Goal: Task Accomplishment & Management: Use online tool/utility

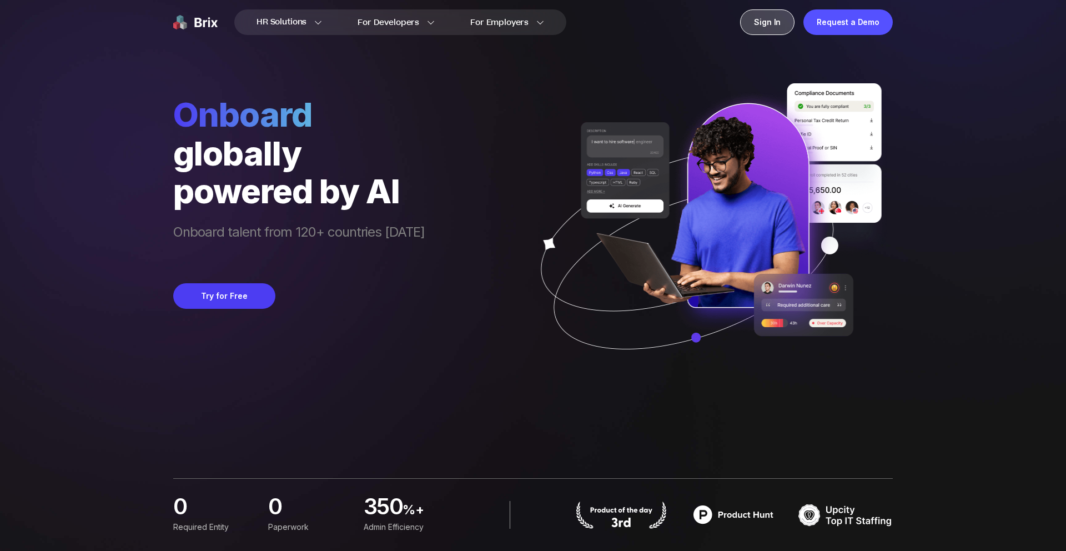
click at [769, 22] on div "Sign In" at bounding box center [767, 22] width 54 height 26
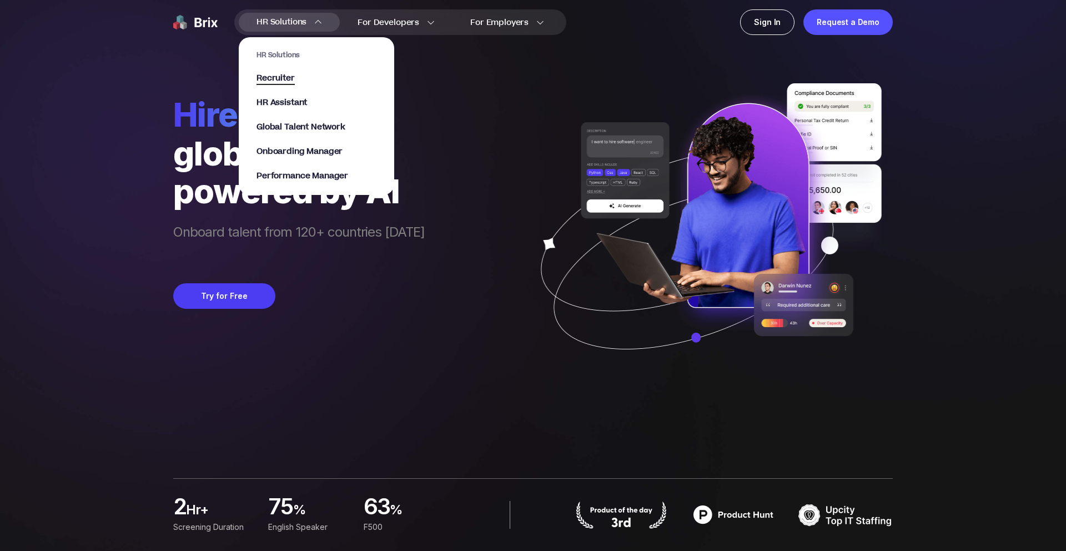
click at [290, 82] on span "Recruiter" at bounding box center [275, 78] width 38 height 13
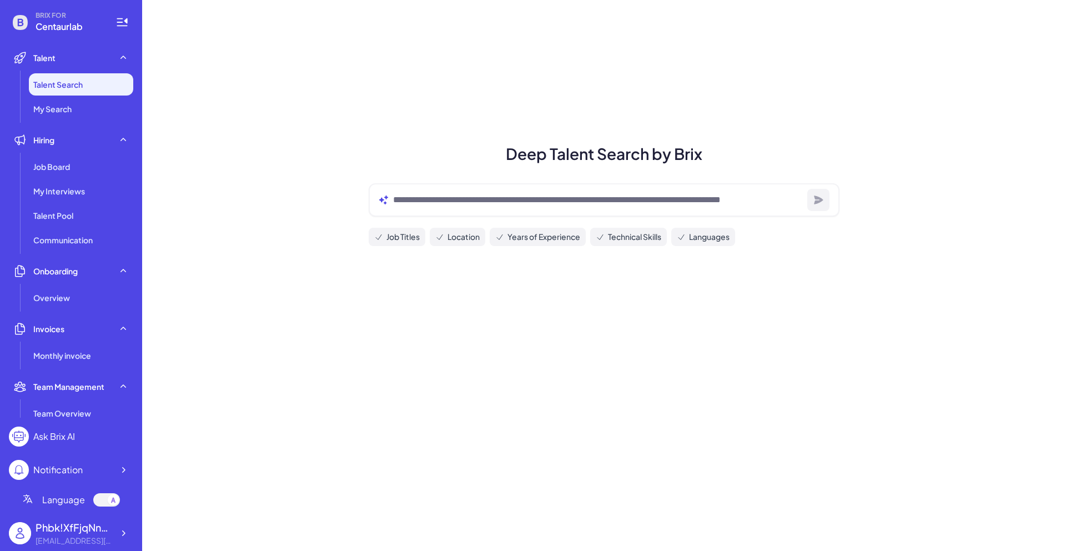
click at [110, 88] on li "Talent Search" at bounding box center [81, 84] width 104 height 22
click at [414, 207] on div at bounding box center [604, 199] width 471 height 33
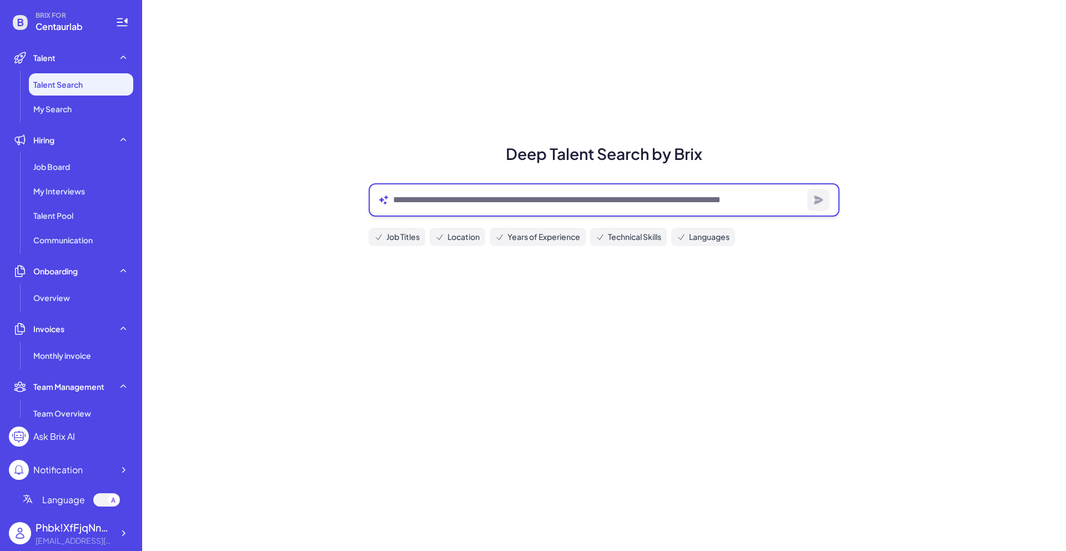
click at [434, 199] on textarea at bounding box center [598, 199] width 410 height 13
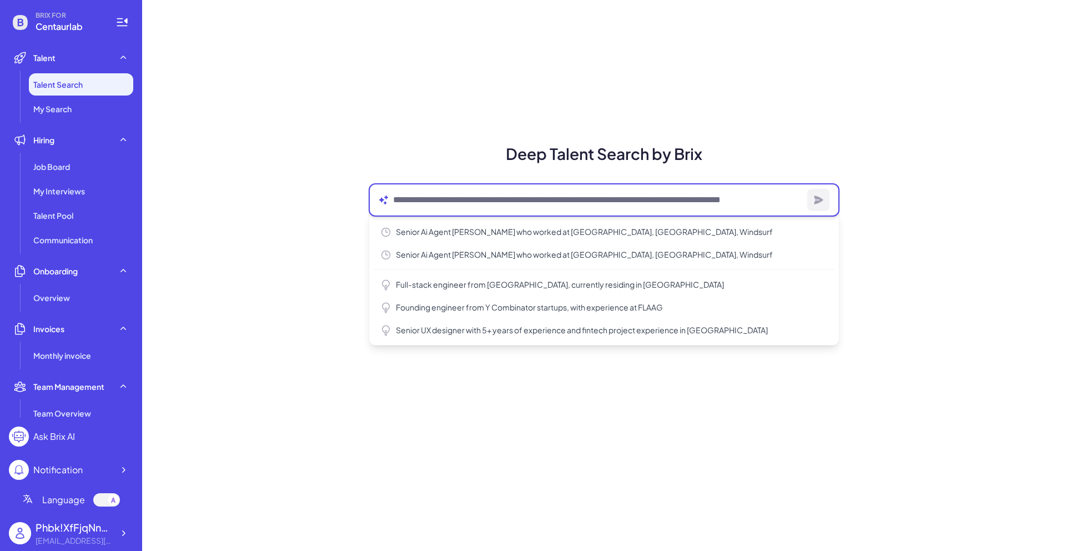
click at [434, 199] on textarea at bounding box center [598, 199] width 410 height 13
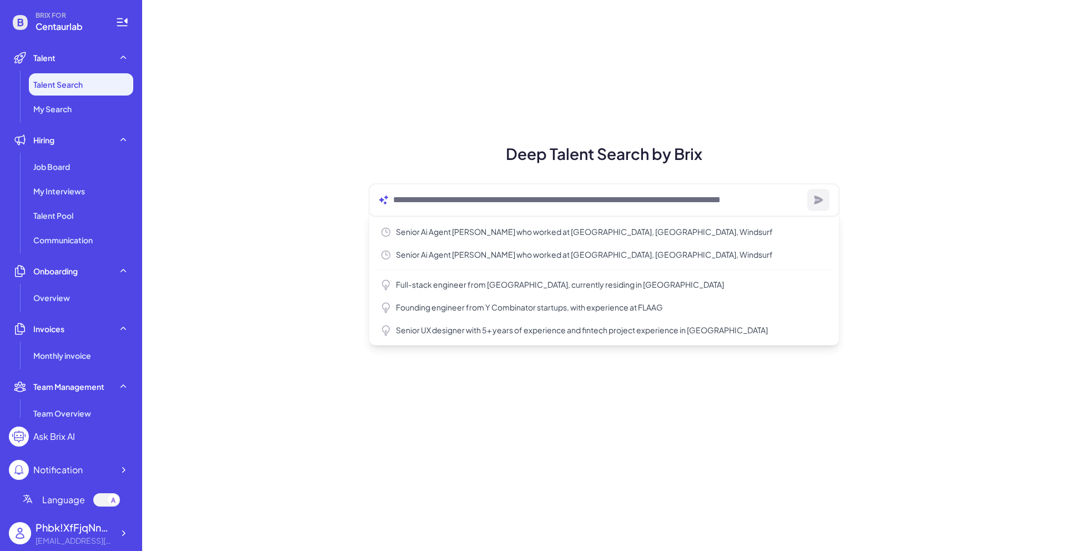
click at [439, 159] on h1 "Deep Talent Search by Brix" at bounding box center [603, 153] width 497 height 23
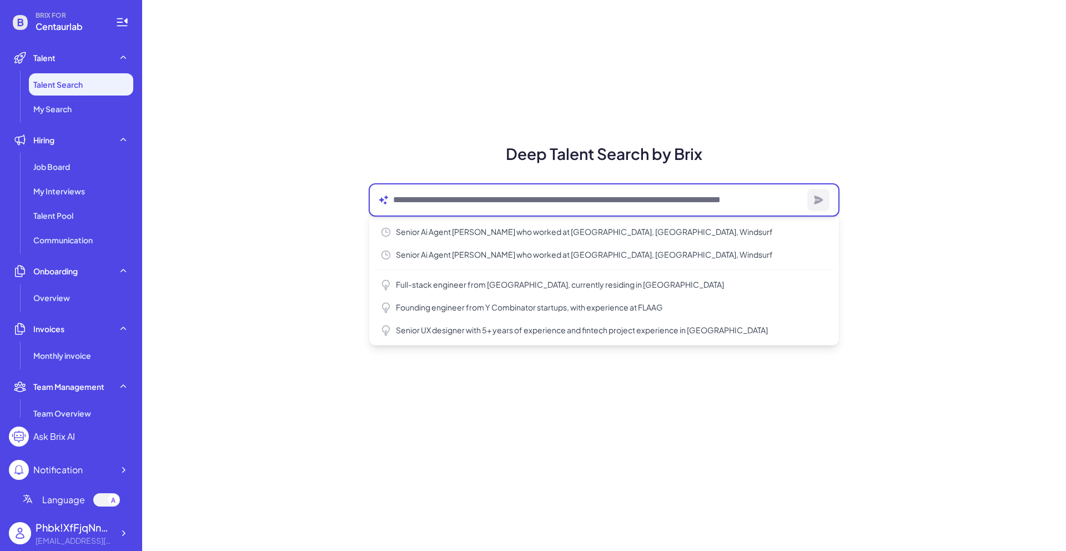
click at [422, 199] on textarea at bounding box center [598, 199] width 410 height 13
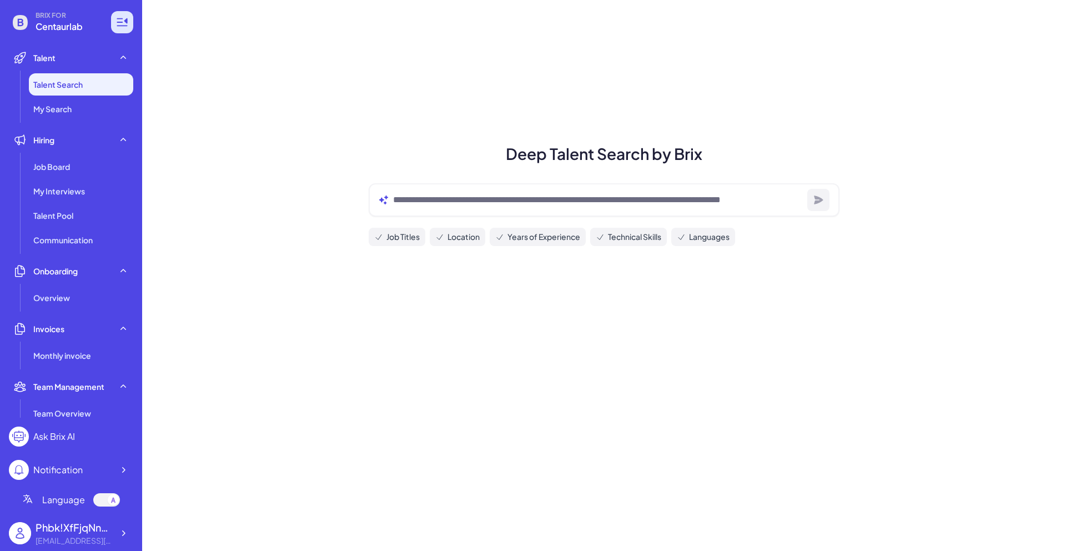
click at [127, 23] on icon at bounding box center [125, 21] width 3 height 6
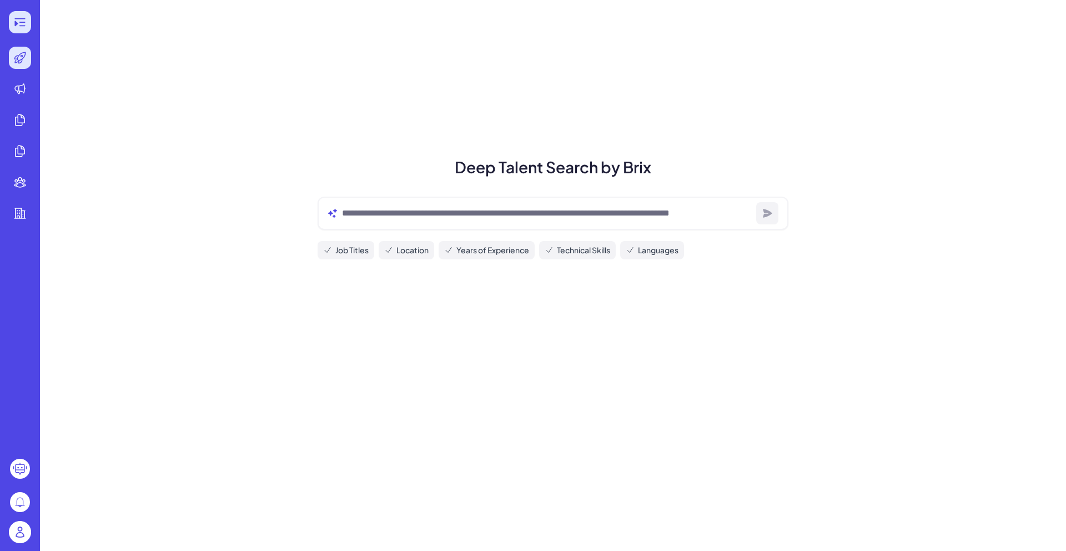
click at [23, 24] on icon at bounding box center [19, 22] width 13 height 13
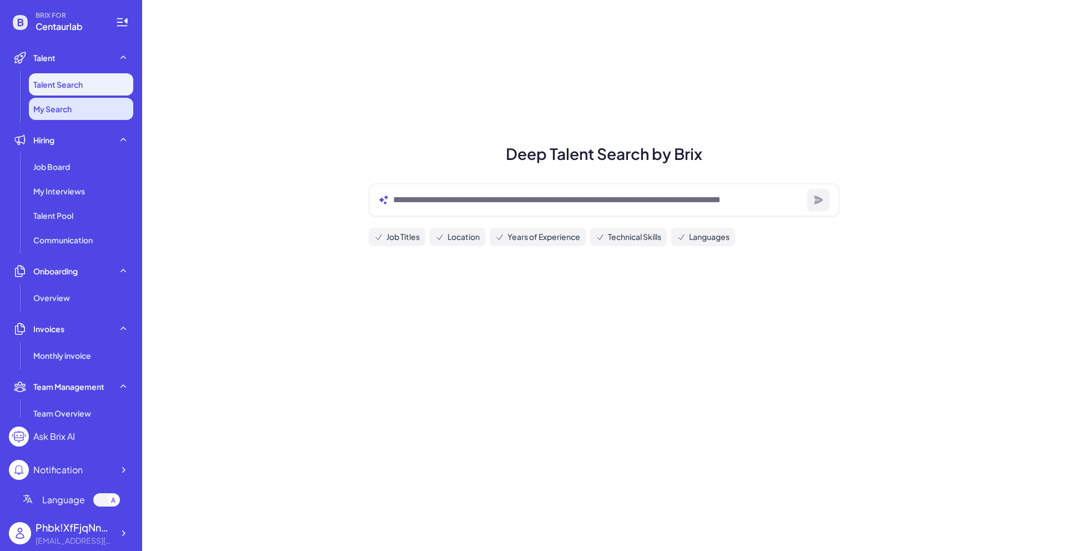
click at [94, 118] on li "My Search" at bounding box center [81, 109] width 104 height 22
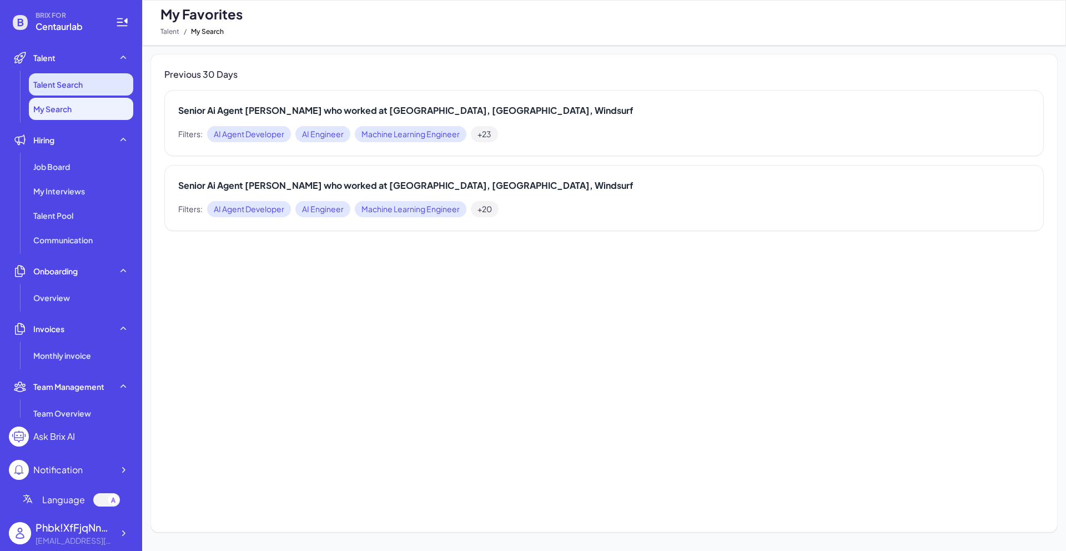
click at [93, 89] on li "Talent Search" at bounding box center [81, 84] width 104 height 22
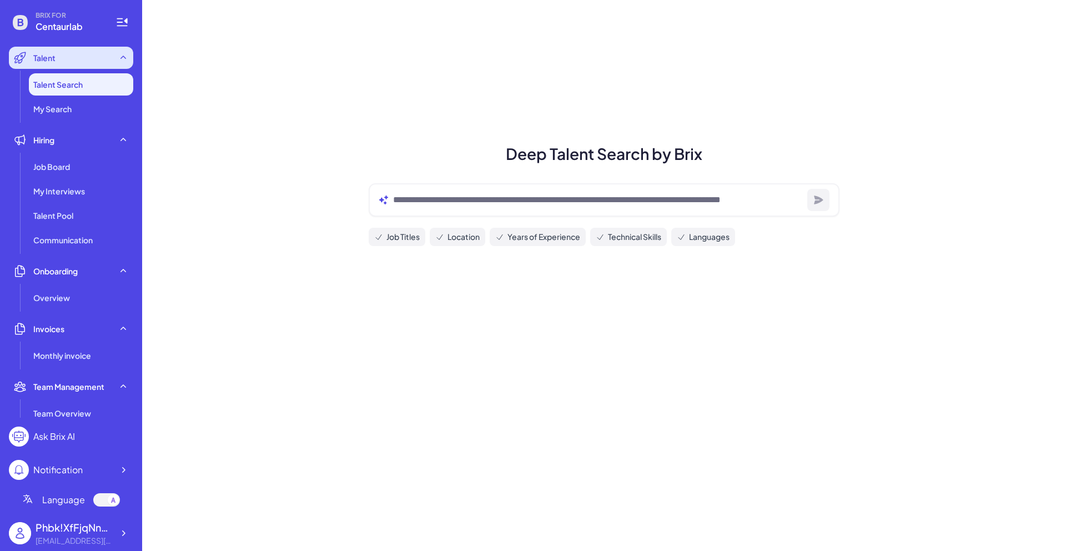
click at [119, 58] on icon at bounding box center [123, 57] width 11 height 11
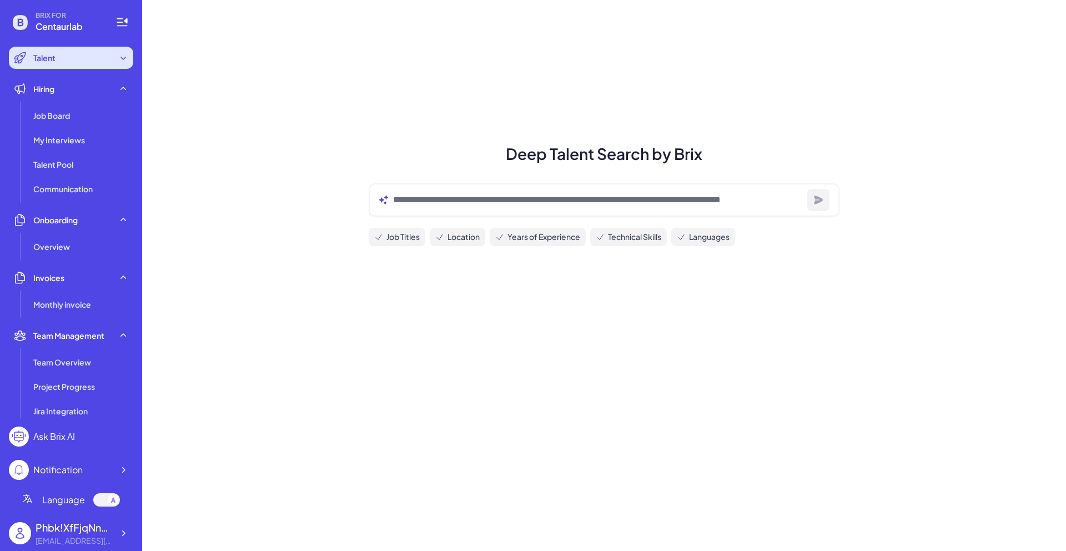
click at [119, 58] on icon at bounding box center [123, 57] width 11 height 11
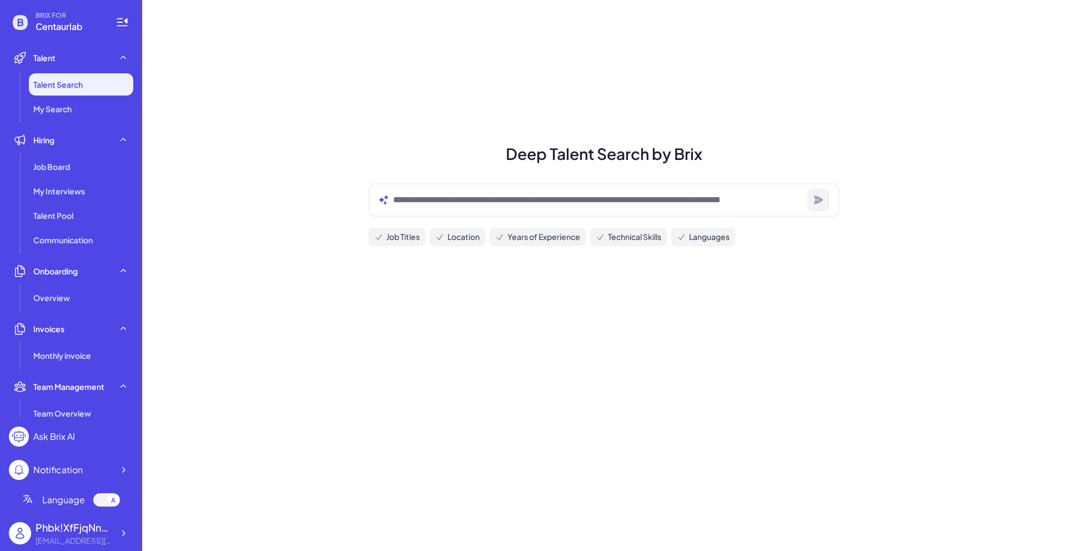
scroll to position [214, 0]
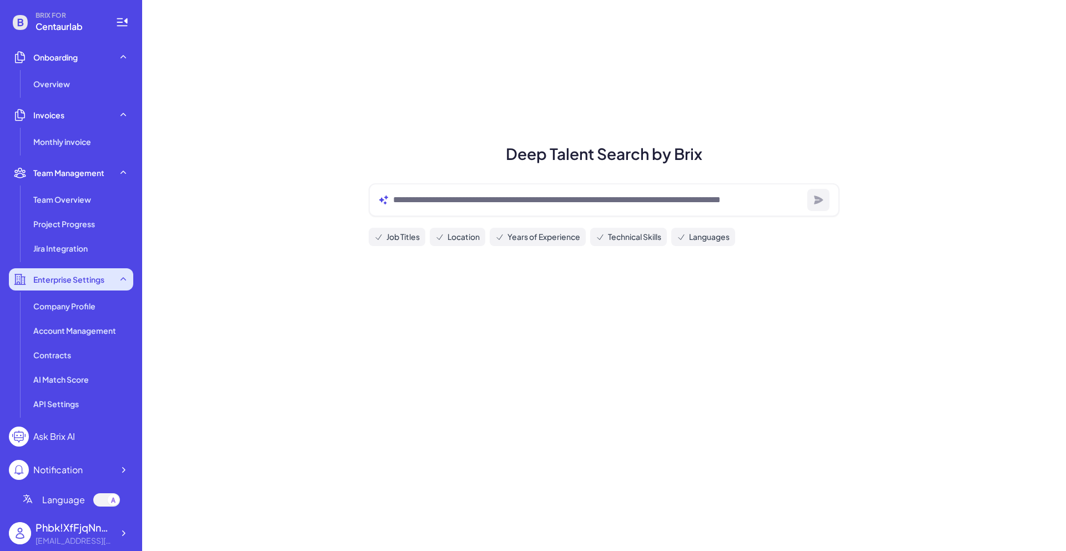
click at [120, 280] on icon at bounding box center [123, 278] width 6 height 3
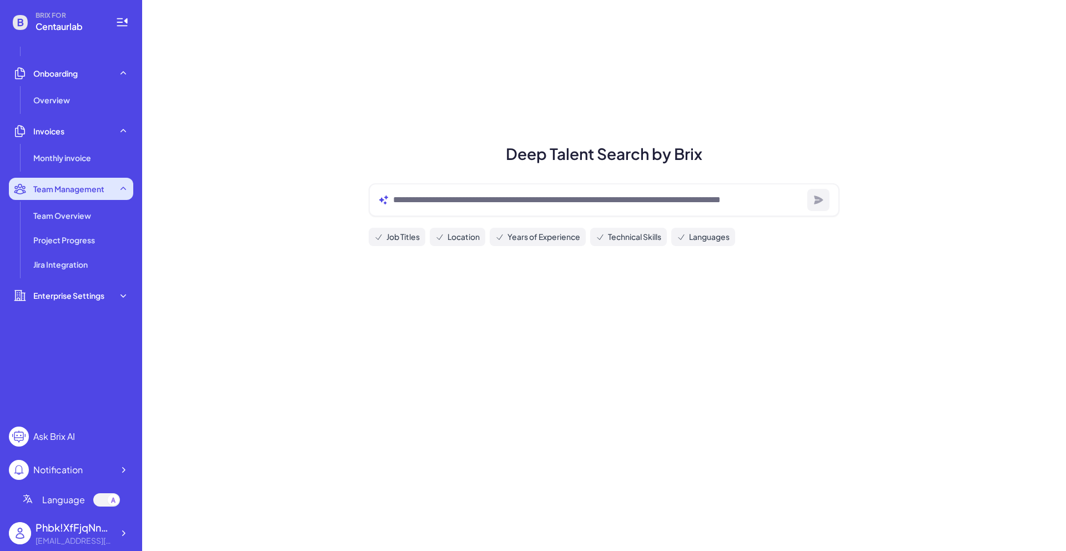
click at [125, 191] on icon at bounding box center [123, 188] width 11 height 11
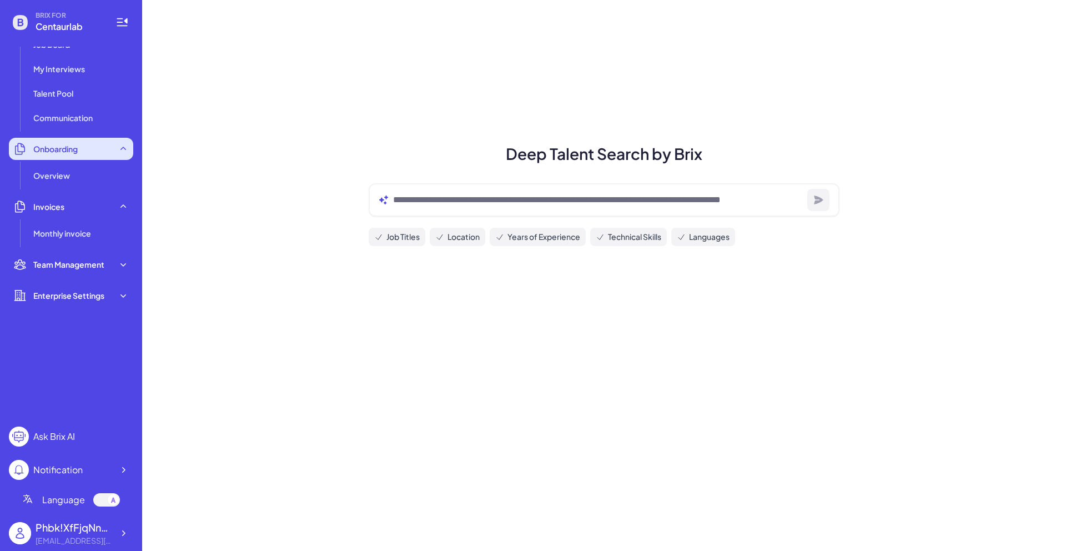
click at [123, 156] on div "Onboarding" at bounding box center [71, 149] width 124 height 22
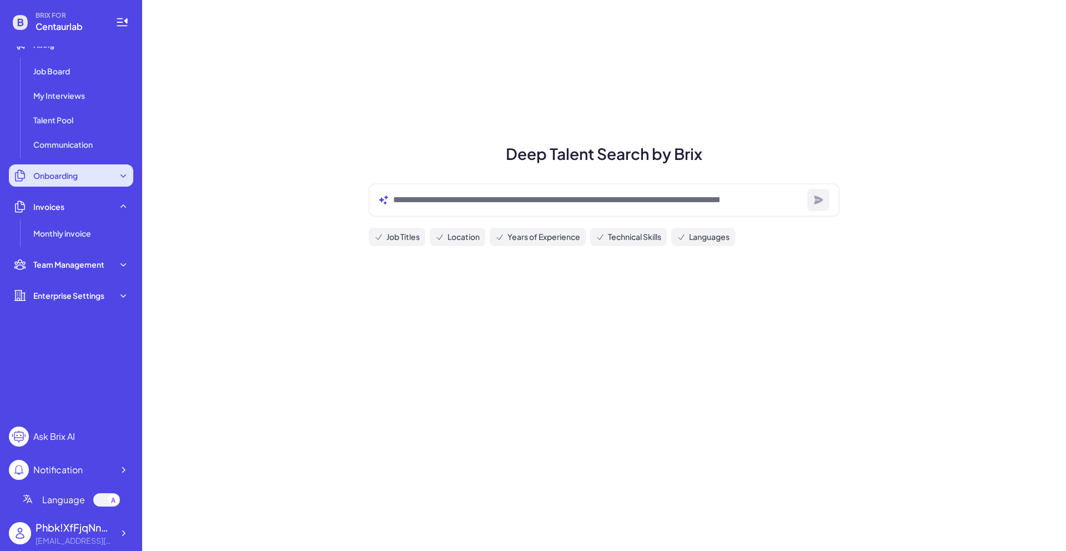
scroll to position [0, 0]
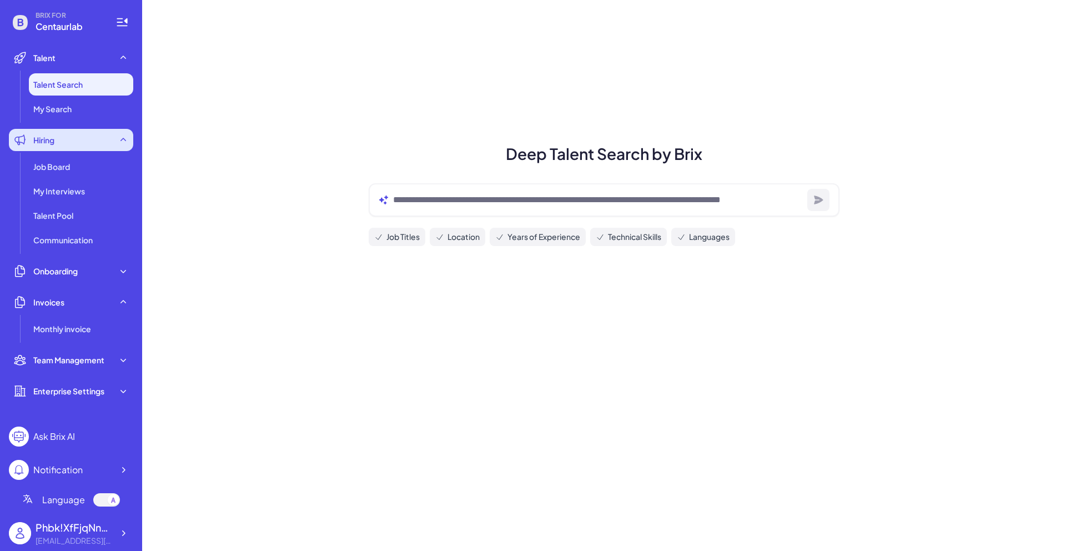
click at [122, 141] on icon at bounding box center [123, 139] width 11 height 11
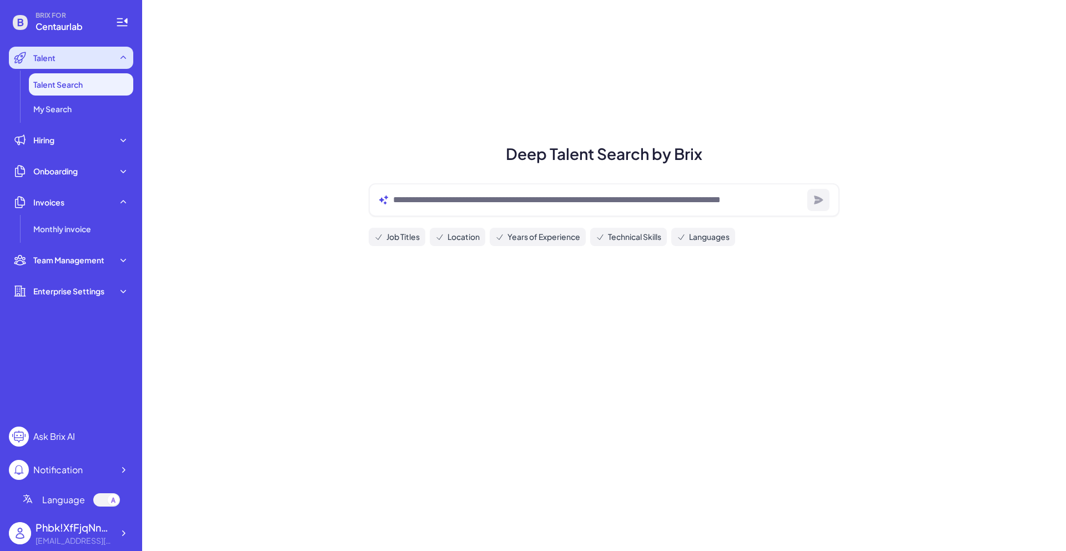
click at [119, 59] on icon at bounding box center [123, 57] width 11 height 11
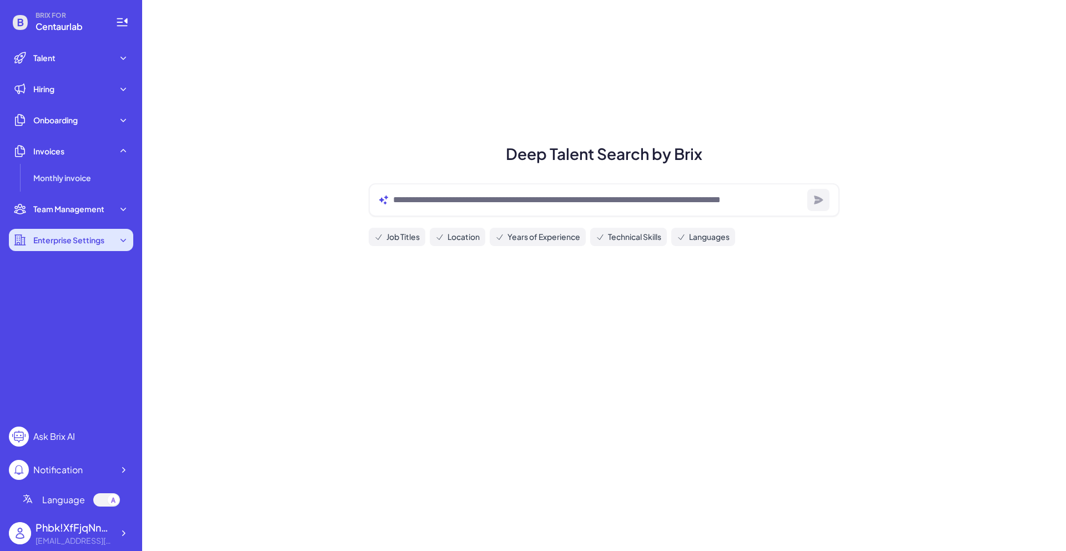
click at [120, 241] on icon at bounding box center [123, 239] width 11 height 11
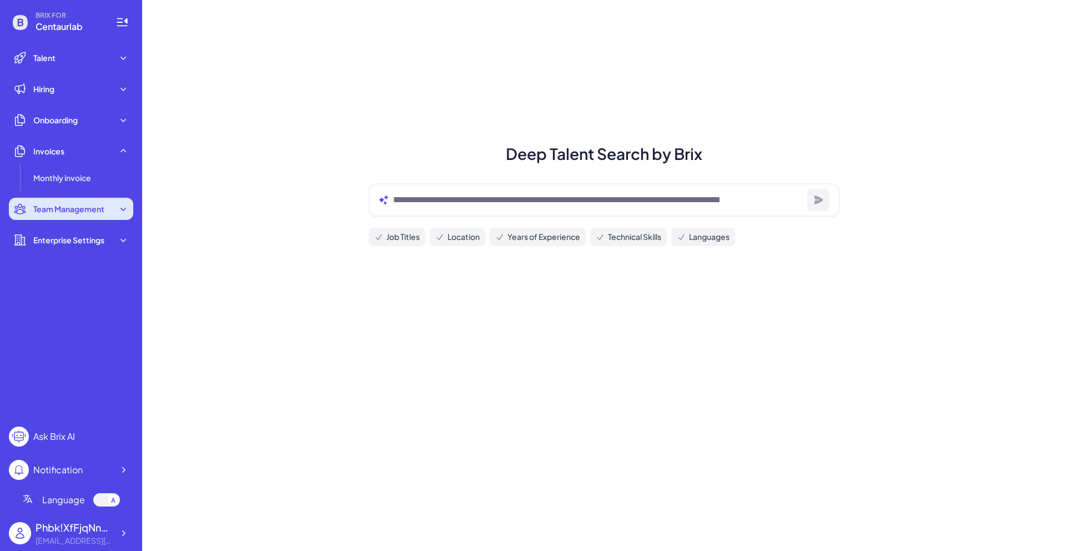
click at [121, 210] on icon at bounding box center [123, 208] width 11 height 11
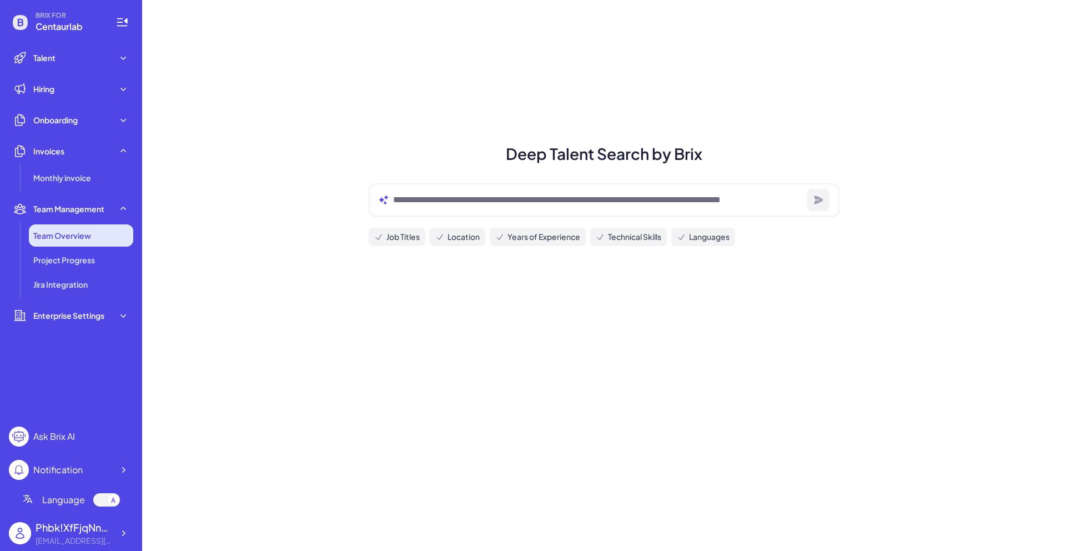
click at [96, 233] on li "Team Overview" at bounding box center [81, 235] width 104 height 22
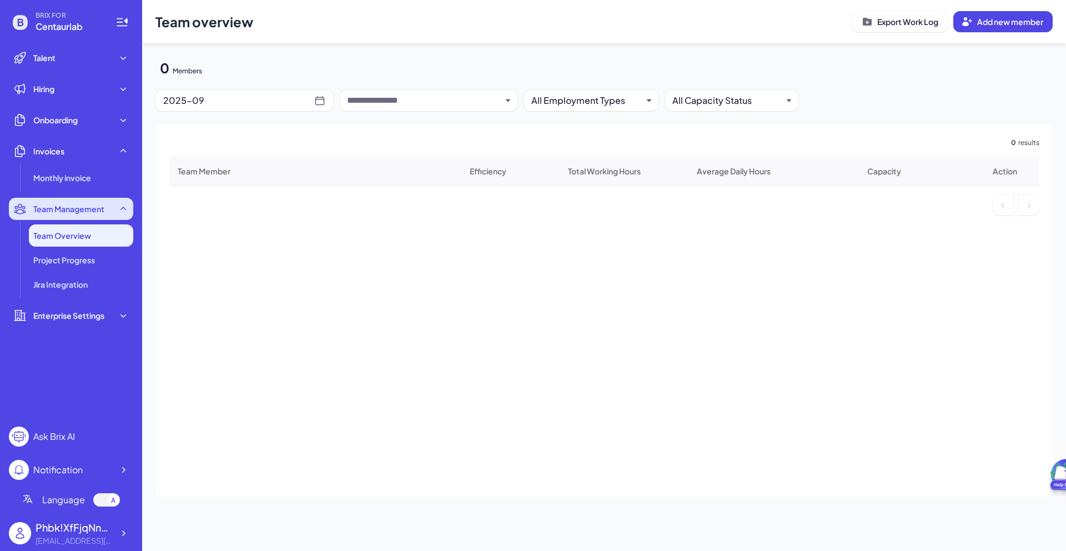
click at [122, 207] on icon at bounding box center [123, 208] width 11 height 11
click at [123, 208] on icon at bounding box center [123, 208] width 11 height 11
click at [122, 207] on icon at bounding box center [123, 208] width 6 height 3
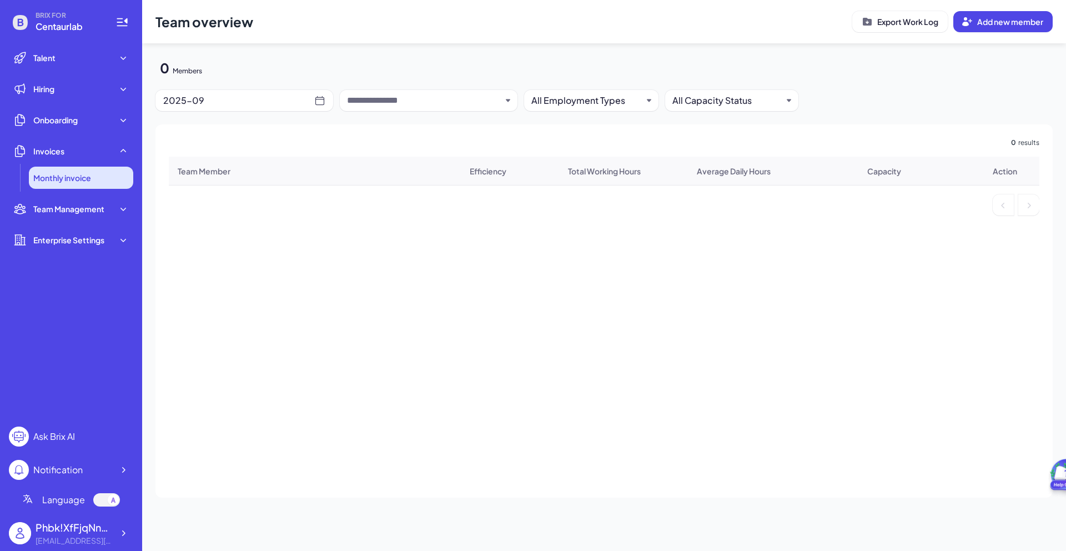
click at [119, 182] on li "Monthly invoice" at bounding box center [81, 178] width 104 height 22
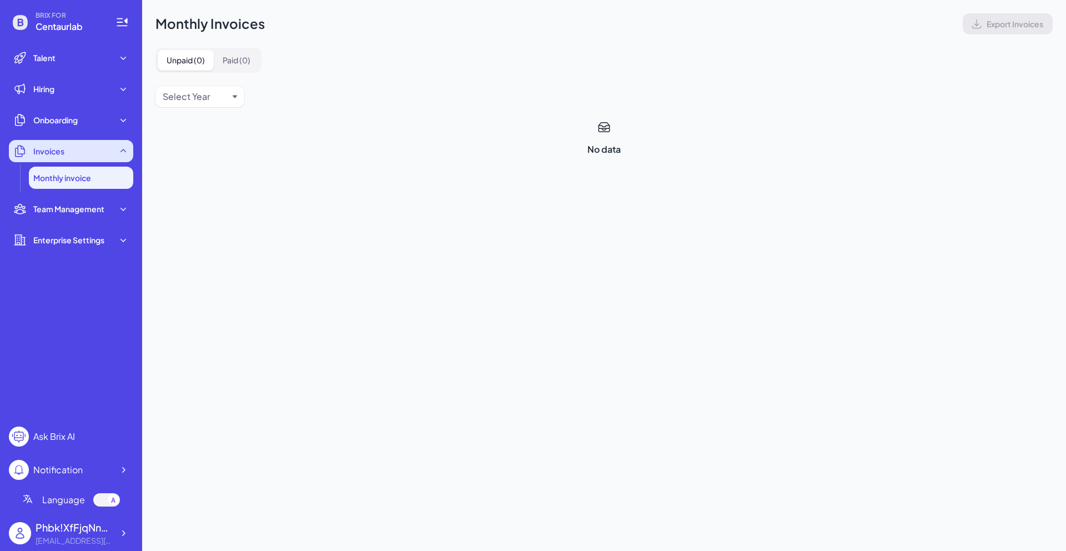
click at [124, 157] on div "Invoices" at bounding box center [71, 151] width 124 height 22
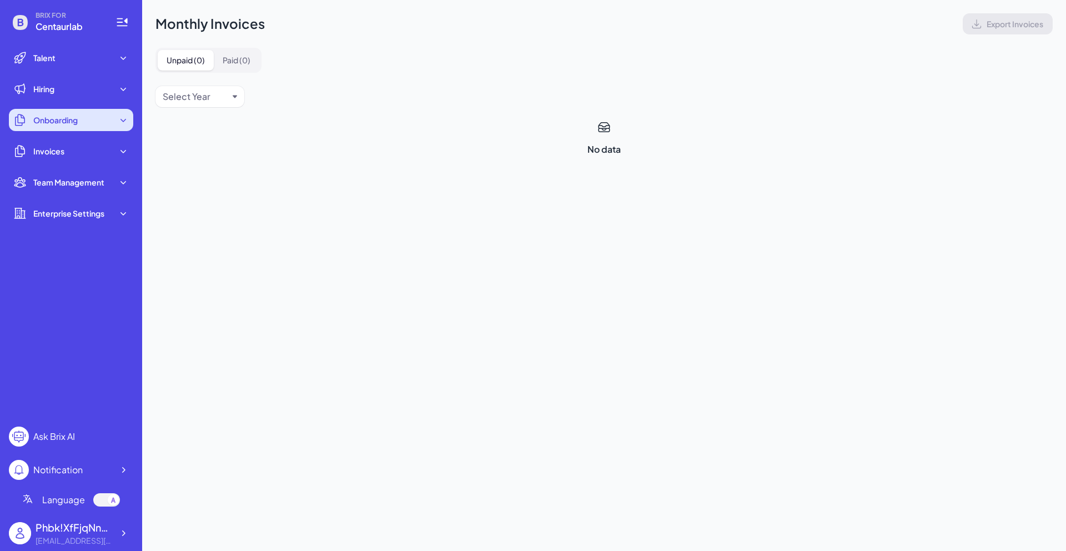
click at [122, 129] on div "Onboarding" at bounding box center [71, 120] width 124 height 22
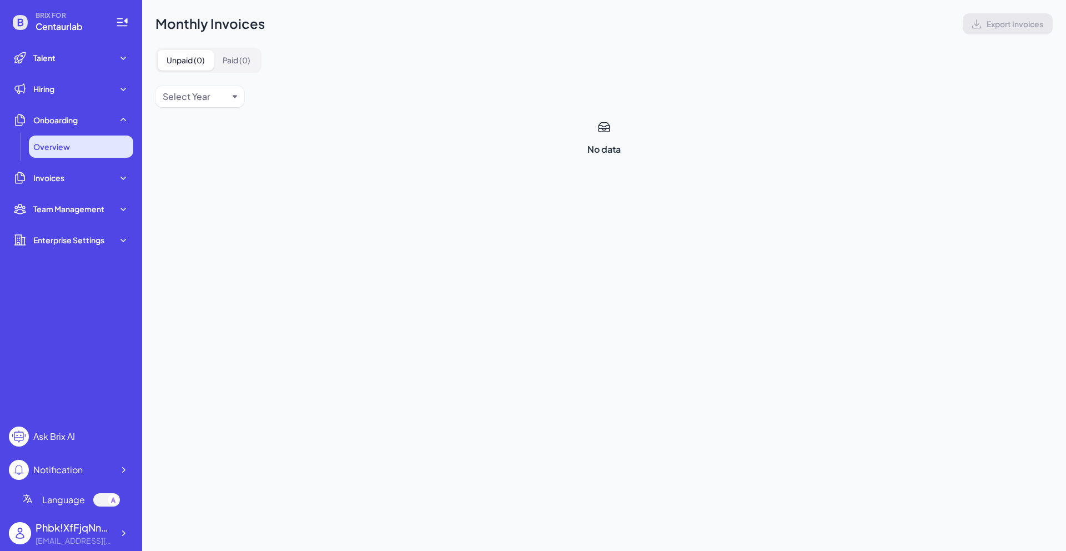
click at [100, 147] on div "Overview" at bounding box center [81, 146] width 104 height 22
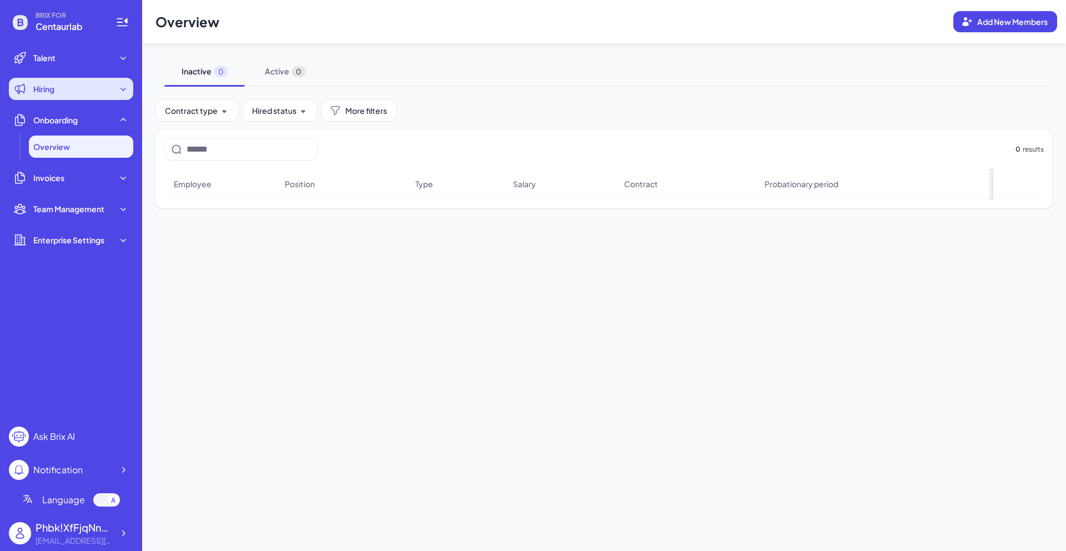
click at [123, 94] on div "Hiring" at bounding box center [71, 89] width 124 height 22
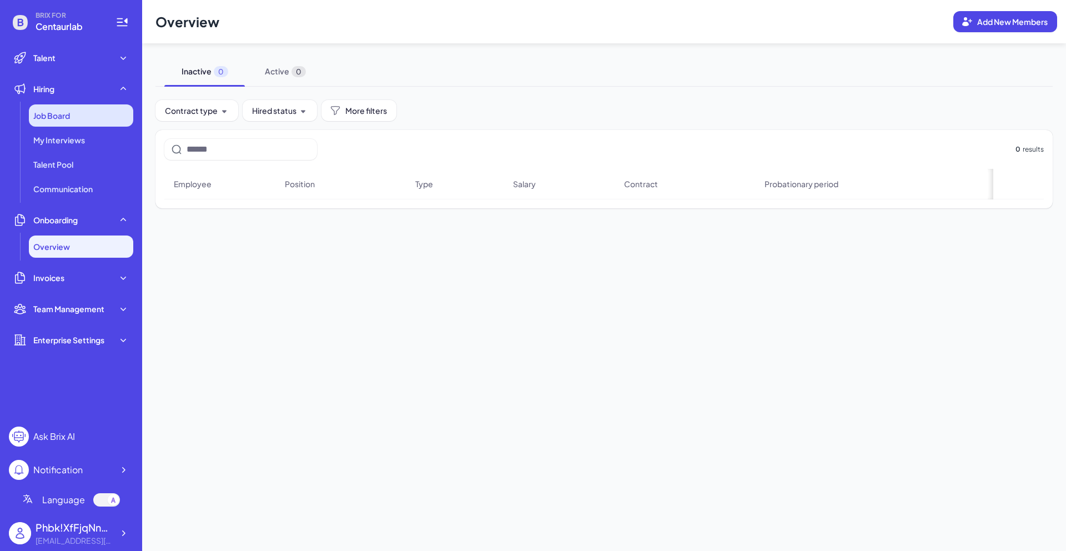
click at [103, 114] on div "Job Board" at bounding box center [81, 115] width 104 height 22
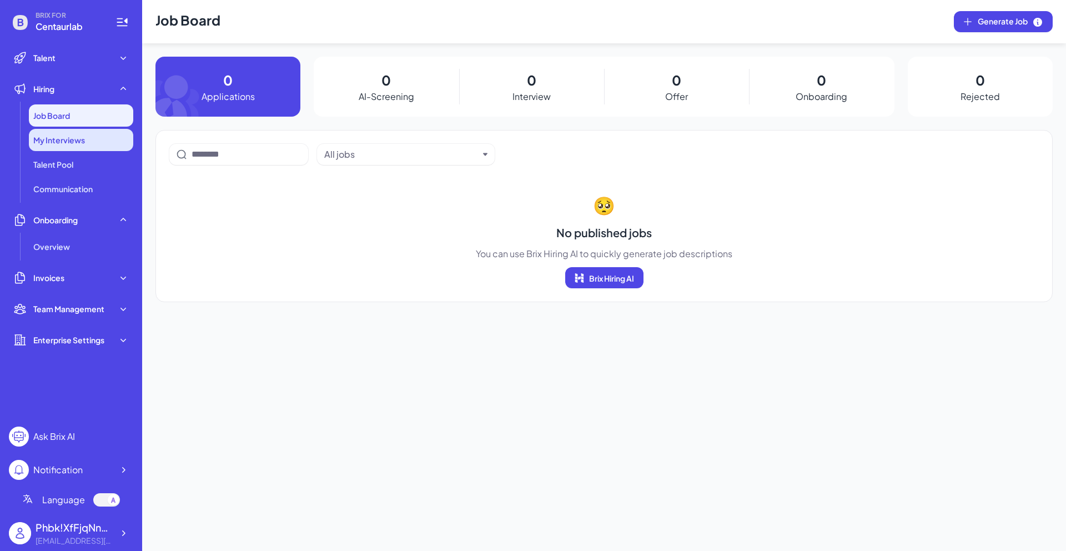
click at [91, 139] on div "My Interviews" at bounding box center [81, 140] width 104 height 22
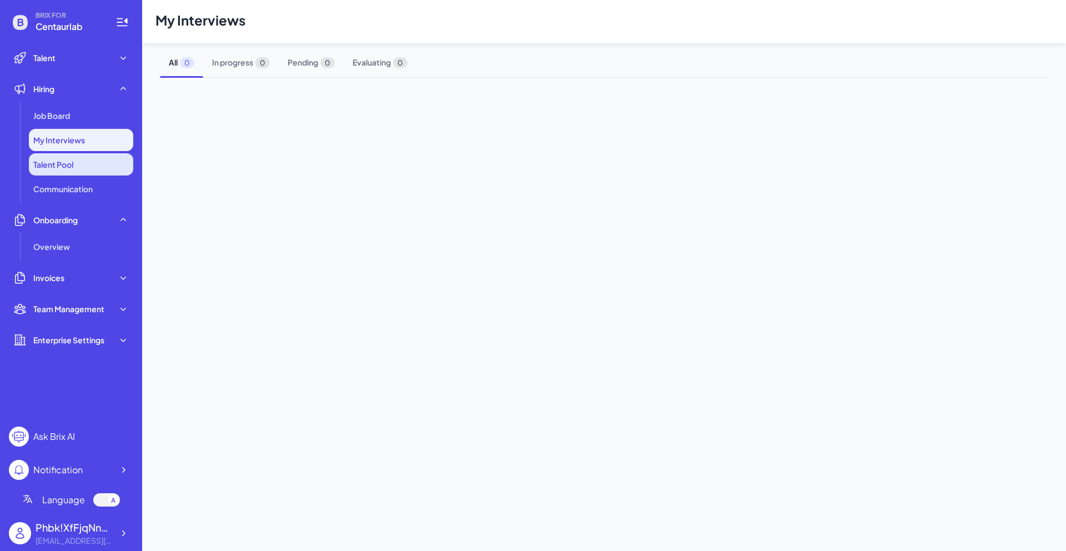
click at [84, 166] on li "Talent Pool" at bounding box center [81, 164] width 104 height 22
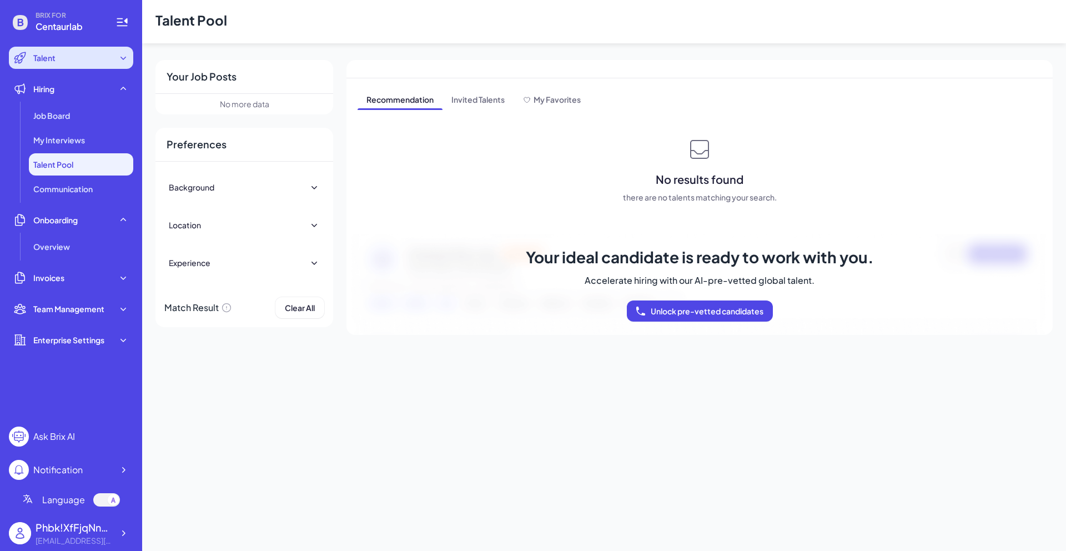
click at [123, 60] on icon at bounding box center [123, 57] width 11 height 11
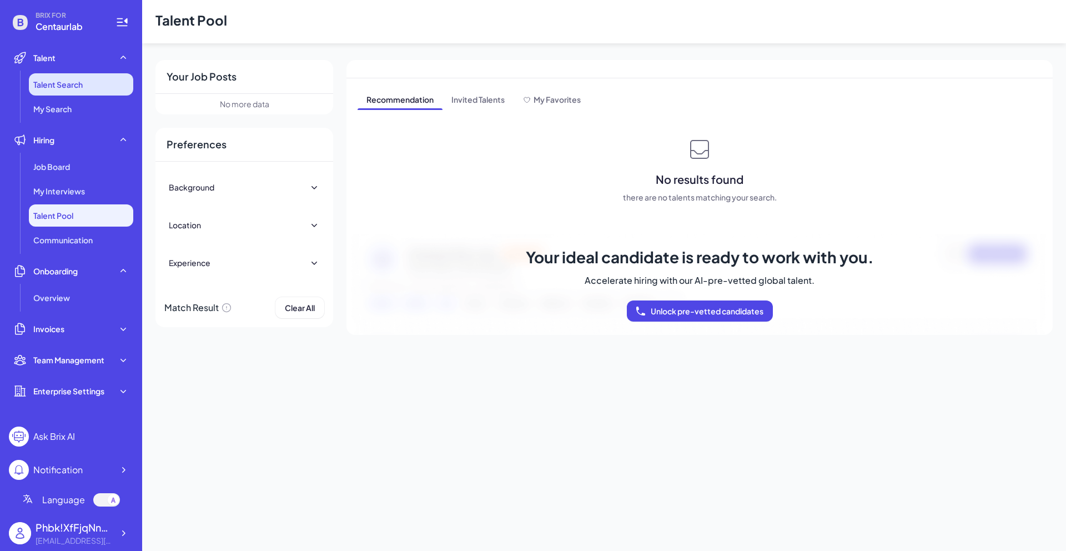
click at [108, 79] on li "Talent Search" at bounding box center [81, 84] width 104 height 22
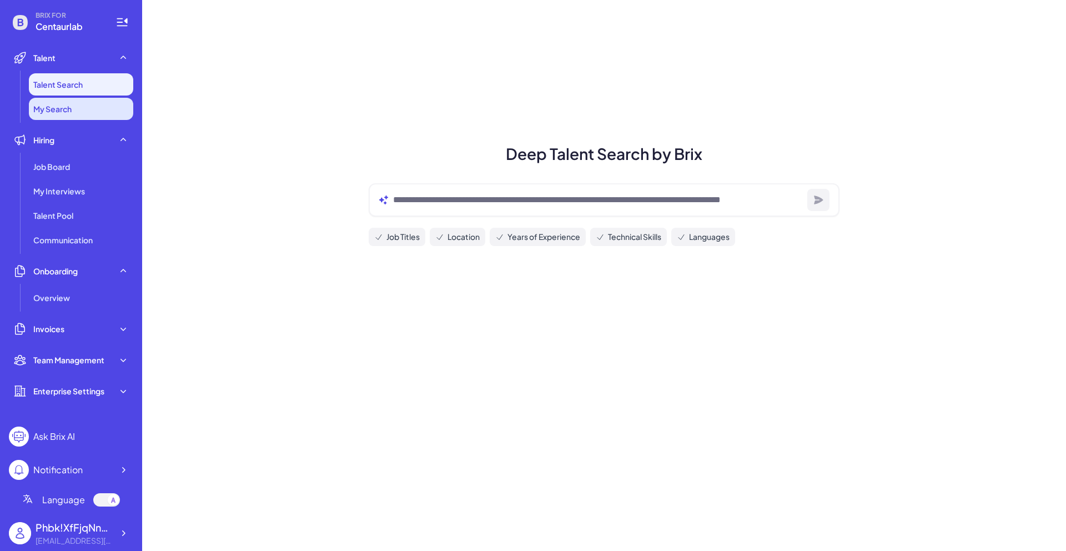
click at [101, 102] on li "My Search" at bounding box center [81, 109] width 104 height 22
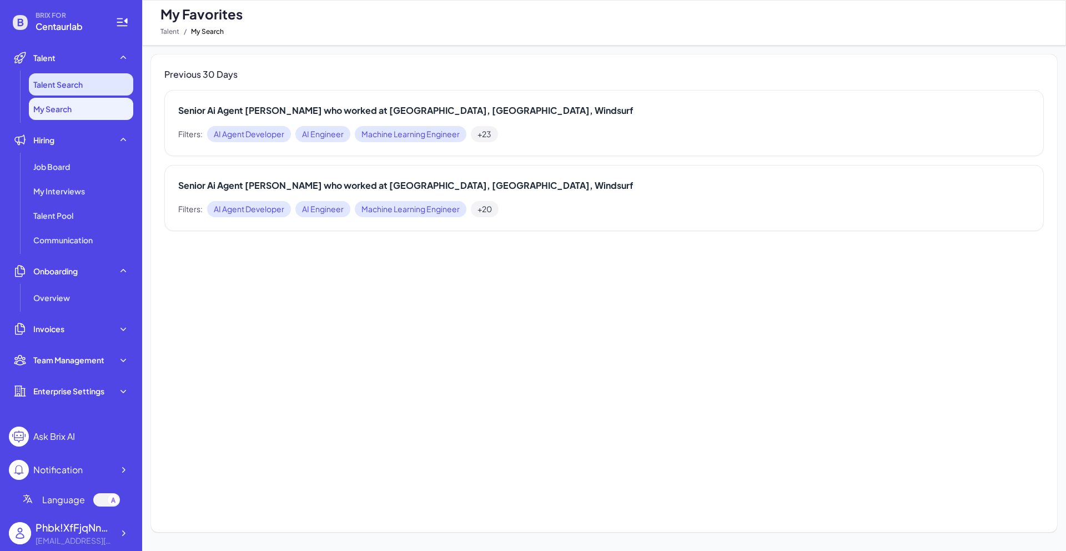
click at [109, 76] on li "Talent Search" at bounding box center [81, 84] width 104 height 22
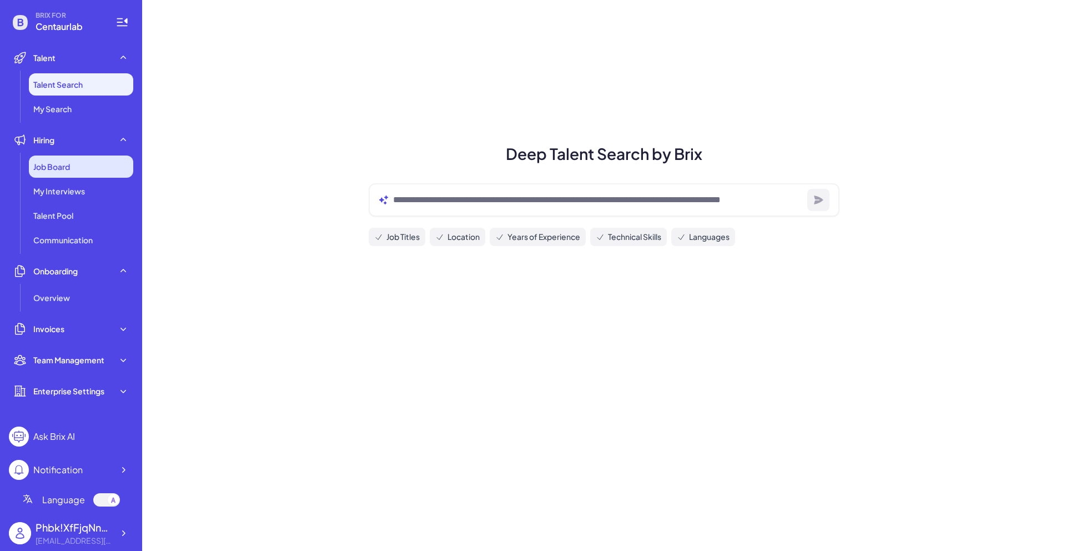
click at [99, 163] on div "Job Board" at bounding box center [81, 166] width 104 height 22
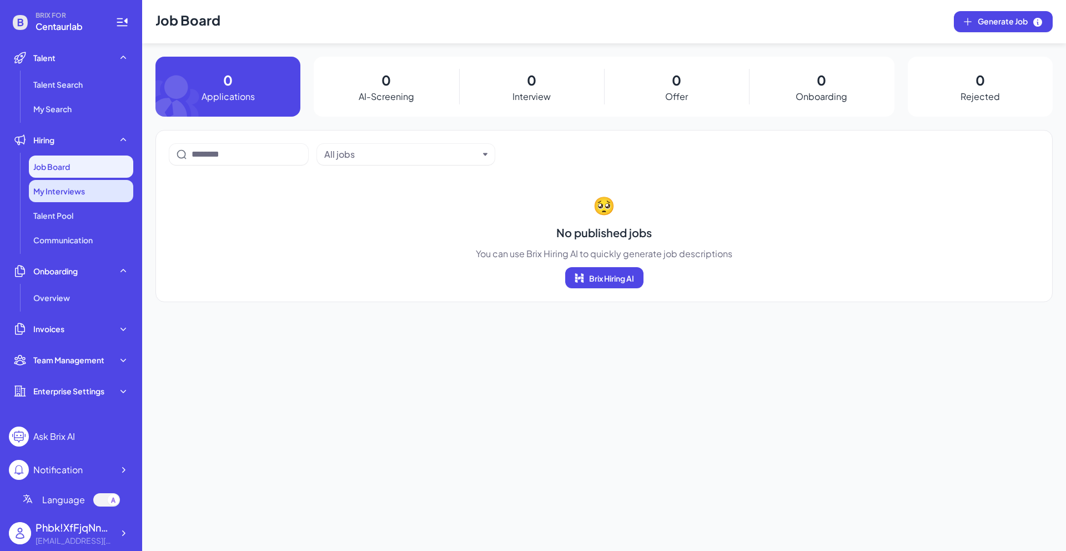
click at [99, 189] on div "My Interviews" at bounding box center [81, 191] width 104 height 22
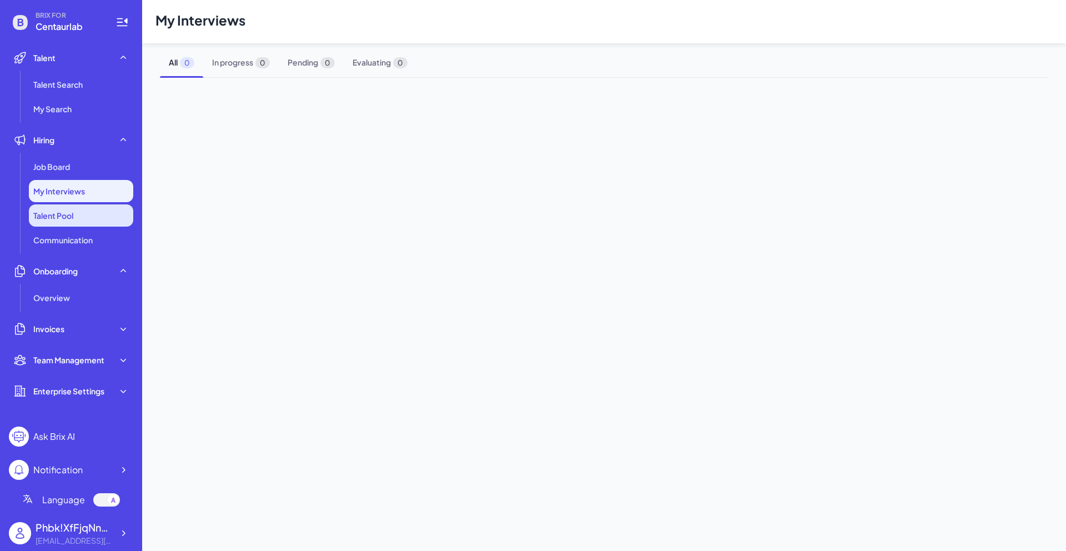
click at [91, 214] on li "Talent Pool" at bounding box center [81, 215] width 104 height 22
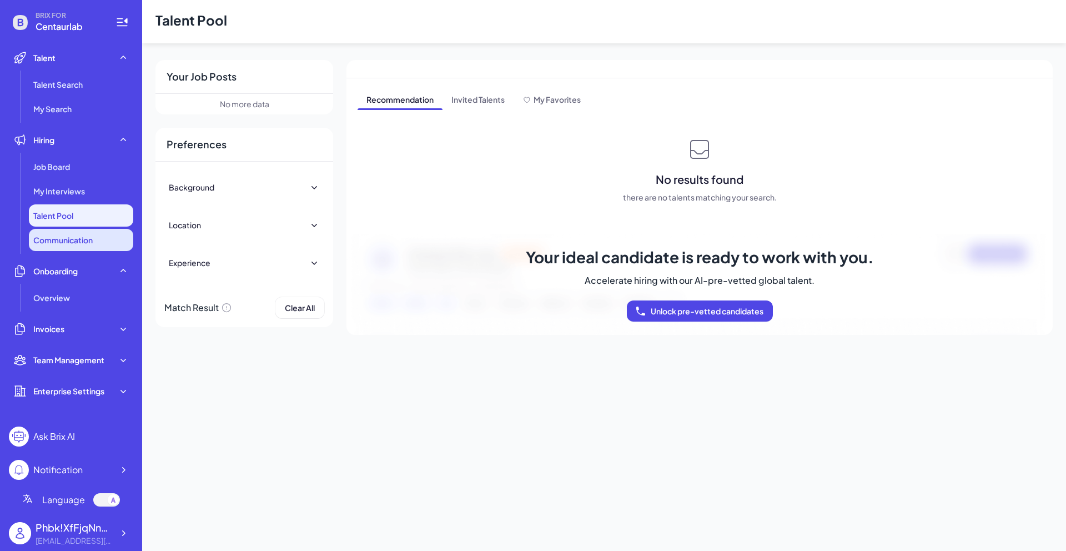
click at [88, 235] on span "Communication" at bounding box center [62, 239] width 59 height 11
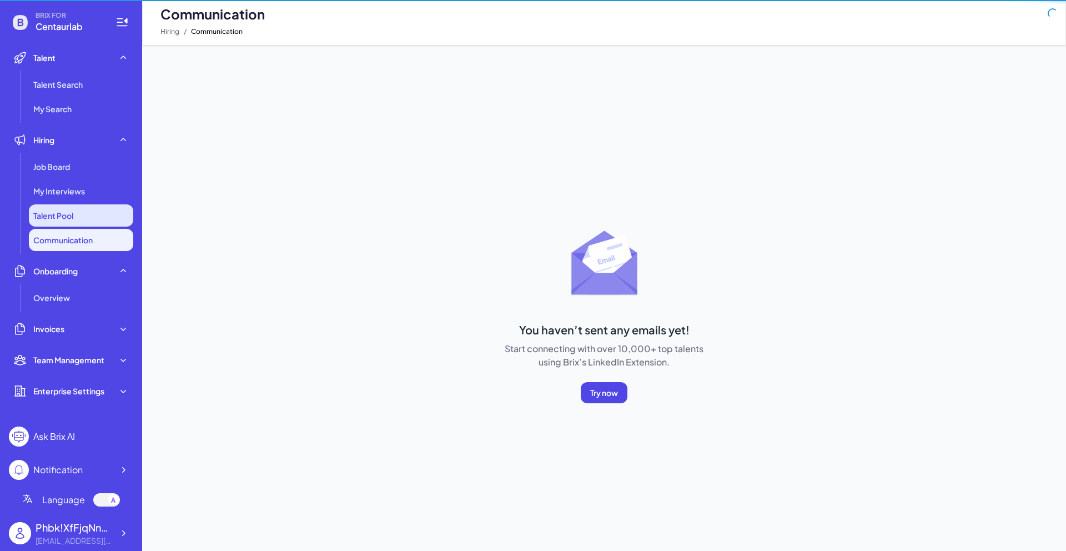
click at [90, 207] on li "Talent Pool" at bounding box center [81, 215] width 104 height 22
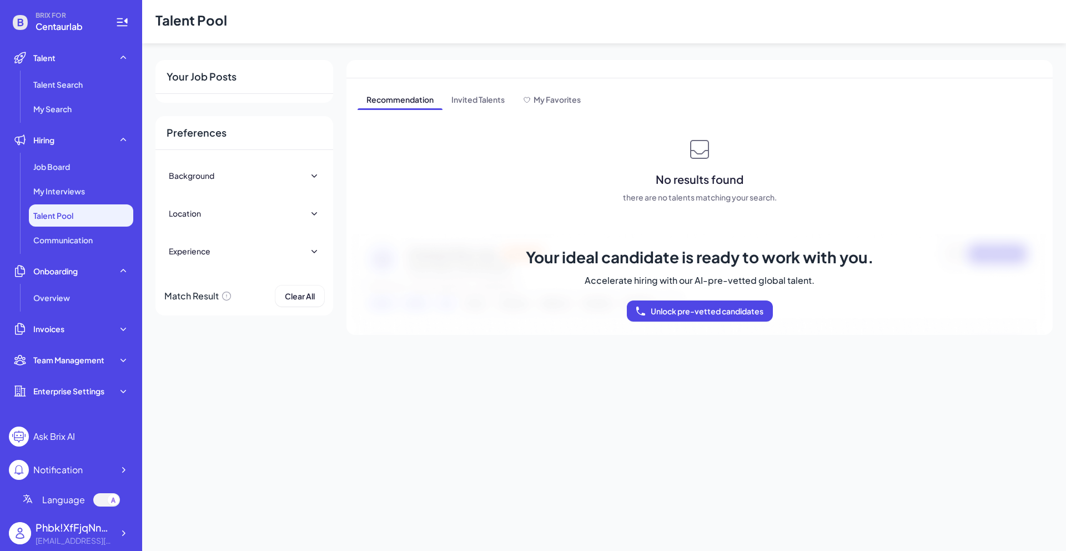
click at [245, 169] on div "Background" at bounding box center [244, 175] width 151 height 24
click at [269, 219] on div "Location" at bounding box center [244, 213] width 151 height 24
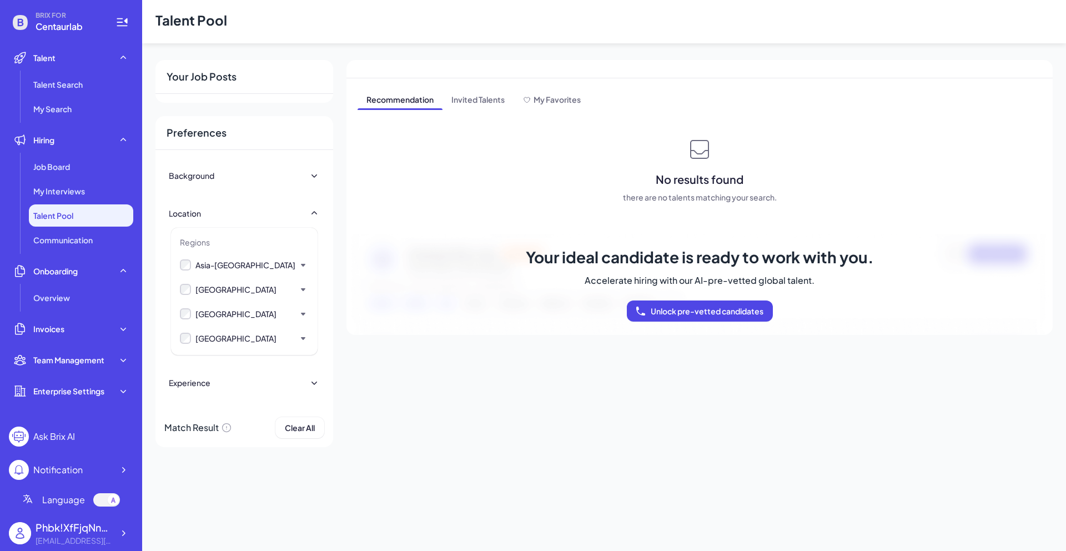
click at [260, 214] on div "Location" at bounding box center [244, 213] width 151 height 24
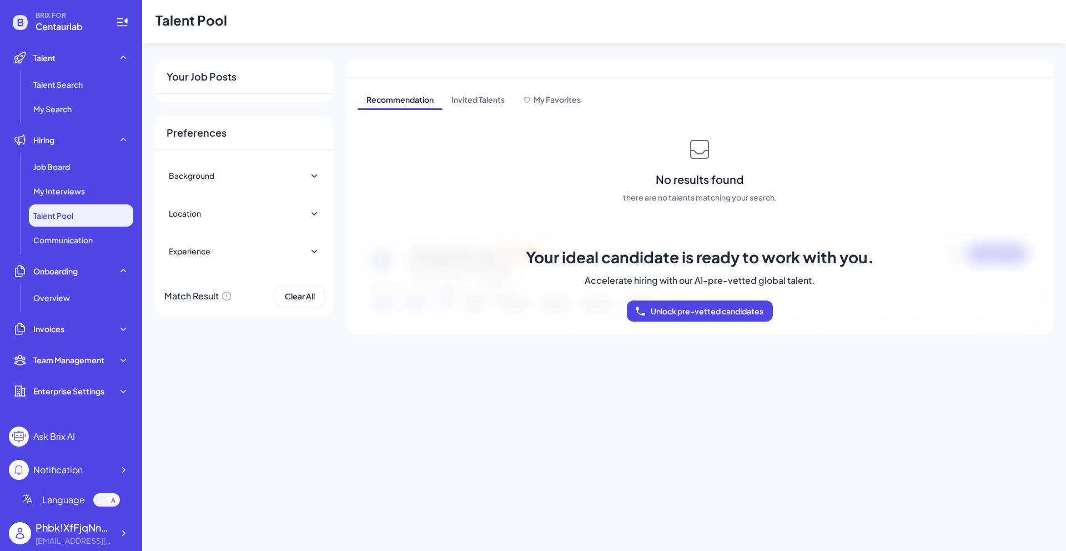
click at [251, 249] on div "Experience" at bounding box center [244, 251] width 151 height 24
click at [305, 180] on div "Background" at bounding box center [244, 175] width 151 height 24
click at [254, 205] on div "Background Location Regions [GEOGRAPHIC_DATA] [GEOGRAPHIC_DATA] [GEOGRAPHIC_DAT…" at bounding box center [244, 220] width 178 height 140
click at [254, 189] on div at bounding box center [244, 194] width 151 height 13
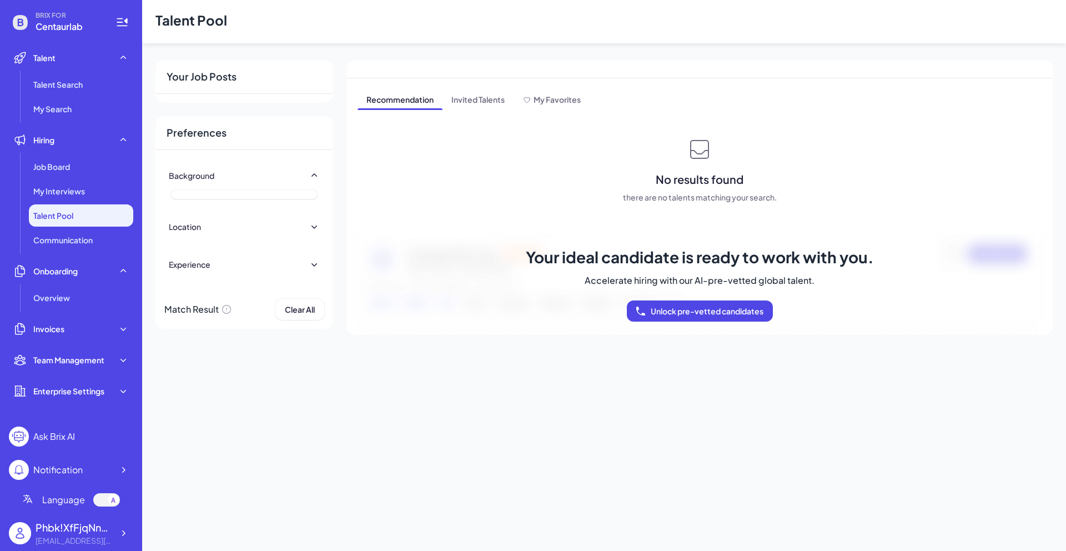
click at [251, 194] on div at bounding box center [244, 194] width 147 height 9
click at [120, 204] on li "Talent Pool" at bounding box center [81, 215] width 104 height 22
click at [105, 162] on div "Job Board" at bounding box center [81, 166] width 104 height 22
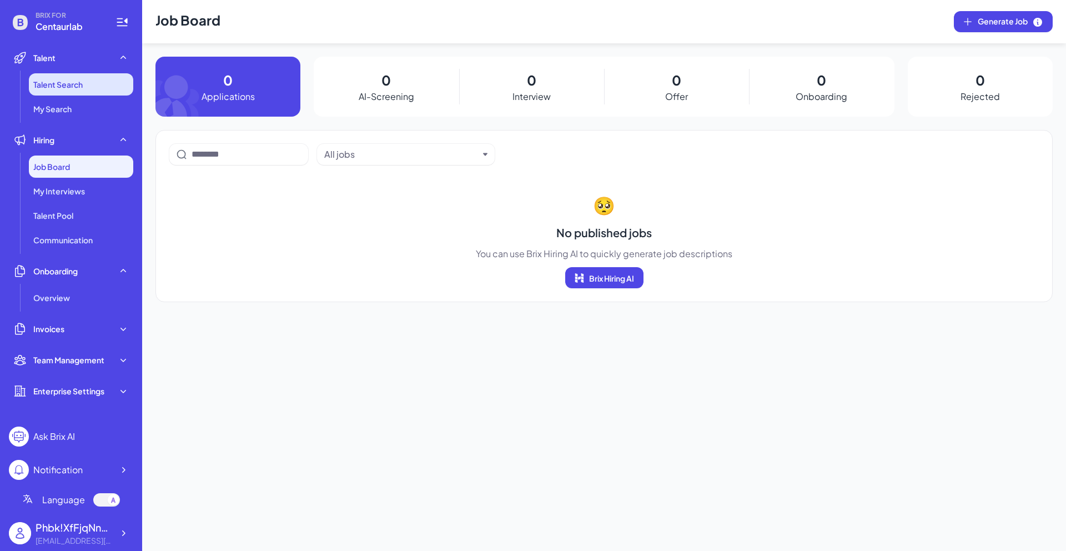
click at [84, 90] on li "Talent Search" at bounding box center [81, 84] width 104 height 22
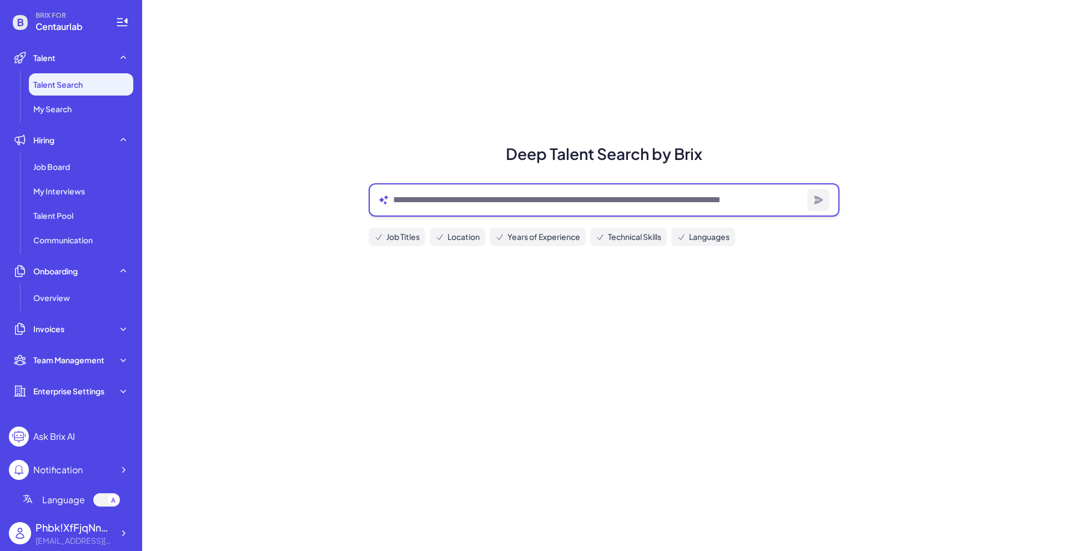
click at [424, 205] on textarea at bounding box center [598, 199] width 410 height 13
drag, startPoint x: 455, startPoint y: 198, endPoint x: 423, endPoint y: 198, distance: 31.6
click at [423, 198] on textarea "**********" at bounding box center [598, 199] width 410 height 13
type textarea "**********"
drag, startPoint x: 645, startPoint y: 202, endPoint x: 162, endPoint y: 192, distance: 482.5
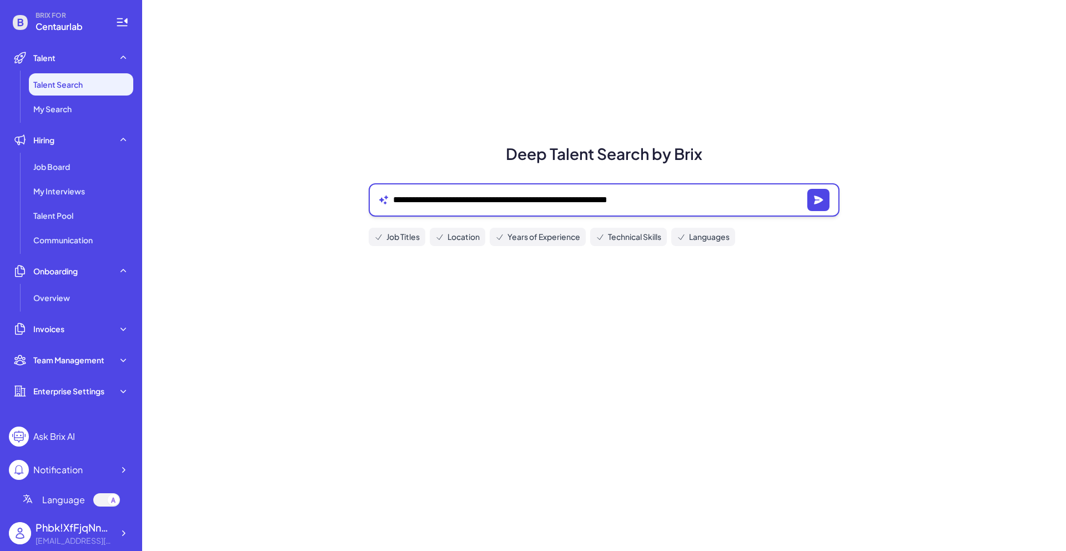
click at [162, 192] on div "**********" at bounding box center [604, 275] width 924 height 551
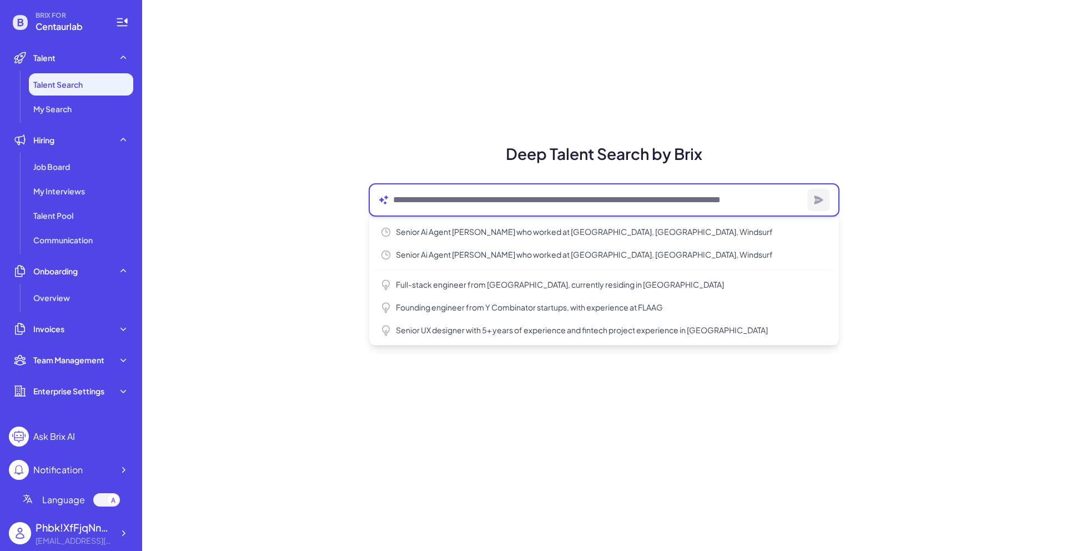
click at [432, 200] on textarea at bounding box center [598, 199] width 410 height 13
paste textarea "**********"
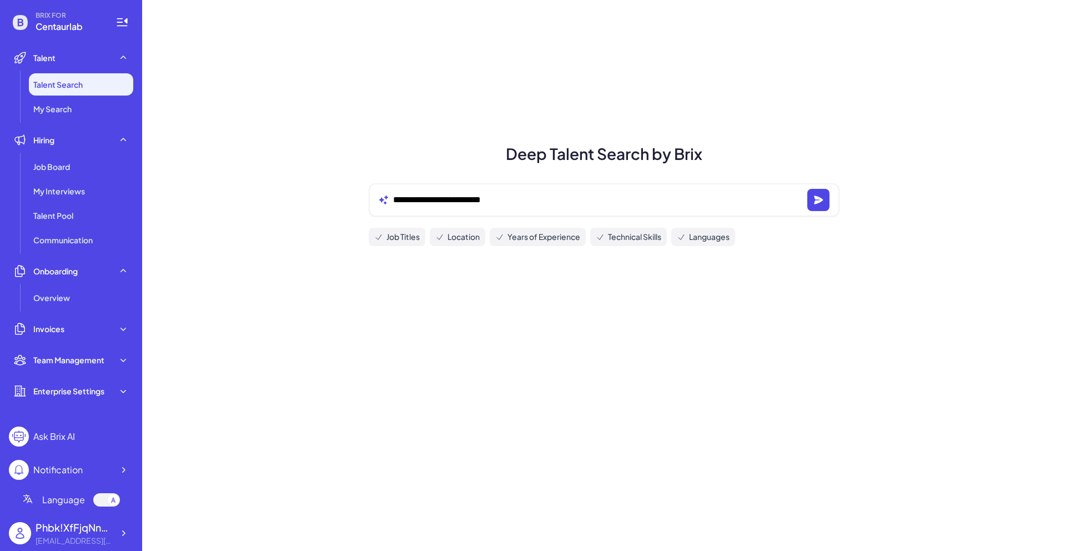
click at [551, 189] on div "**********" at bounding box center [604, 199] width 471 height 33
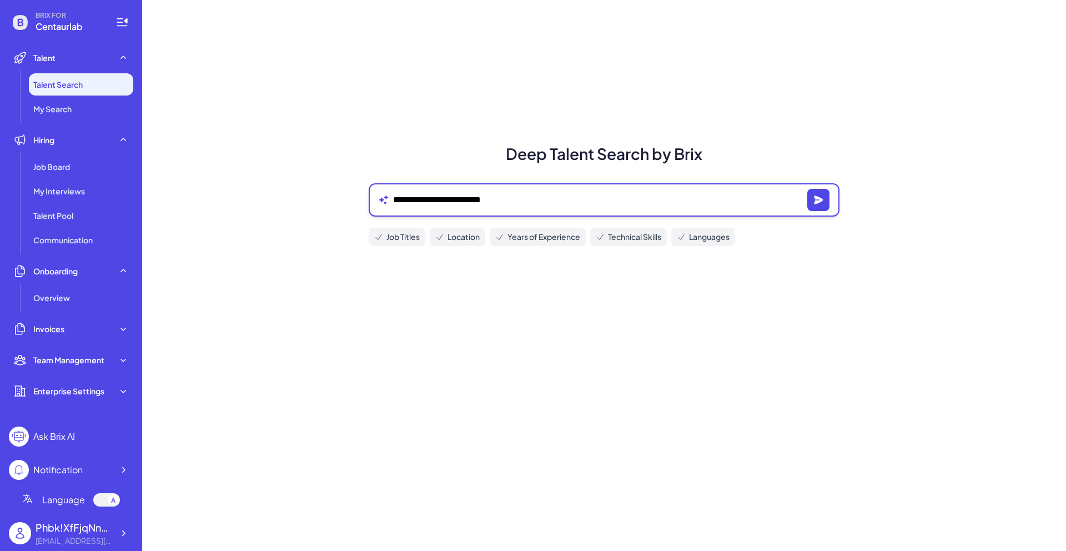
click at [535, 193] on textarea "**********" at bounding box center [598, 199] width 410 height 13
paste textarea "**********"
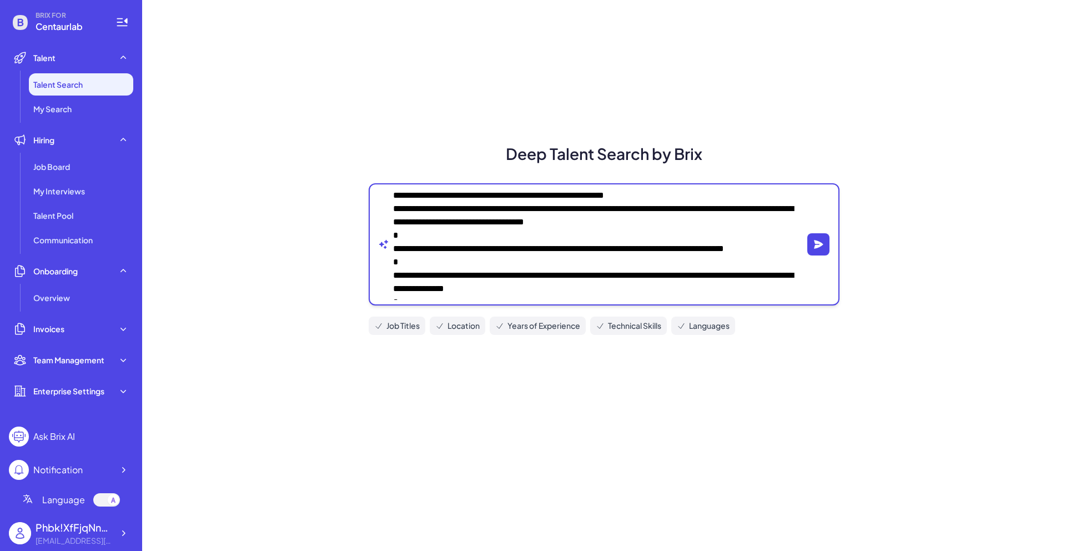
scroll to position [74, 0]
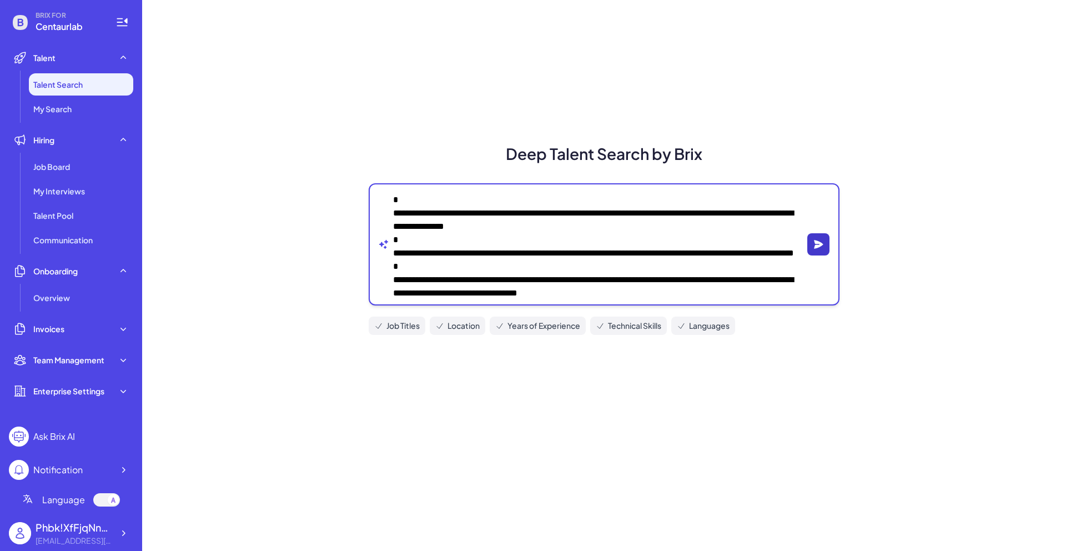
type textarea "**********"
click at [821, 244] on icon "button" at bounding box center [818, 244] width 9 height 8
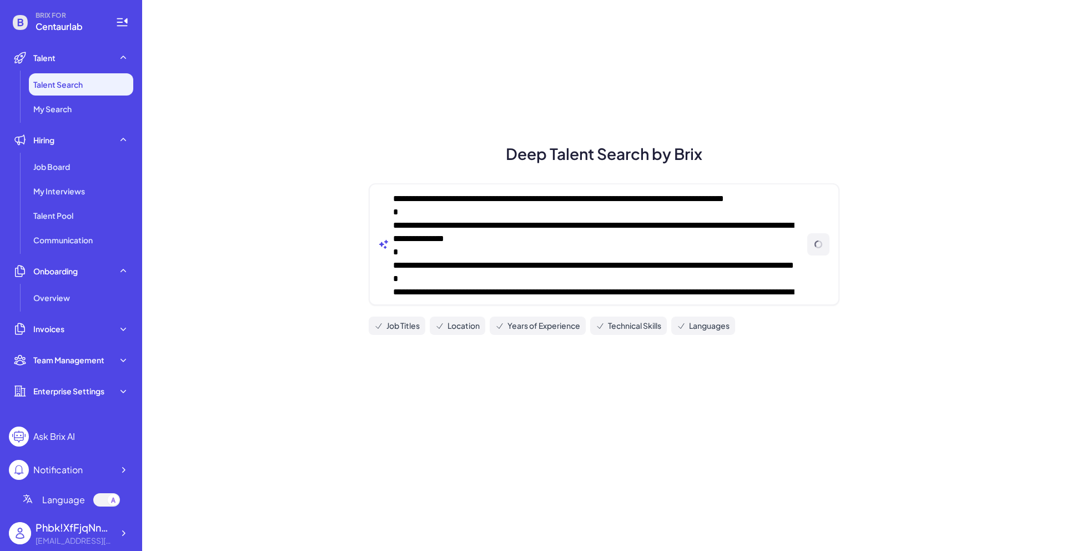
scroll to position [76, 0]
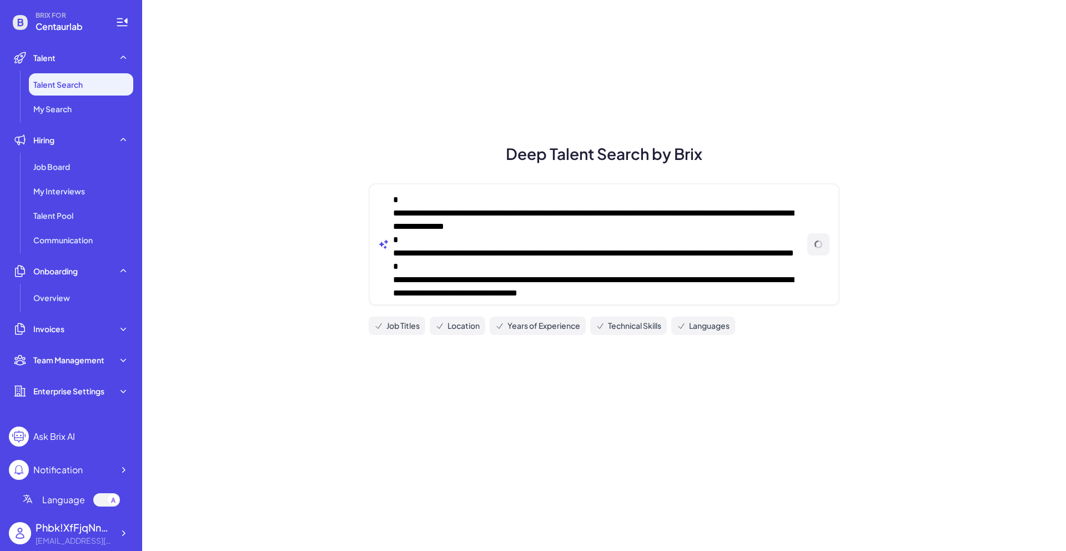
click at [733, 310] on div "**********" at bounding box center [603, 258] width 497 height 169
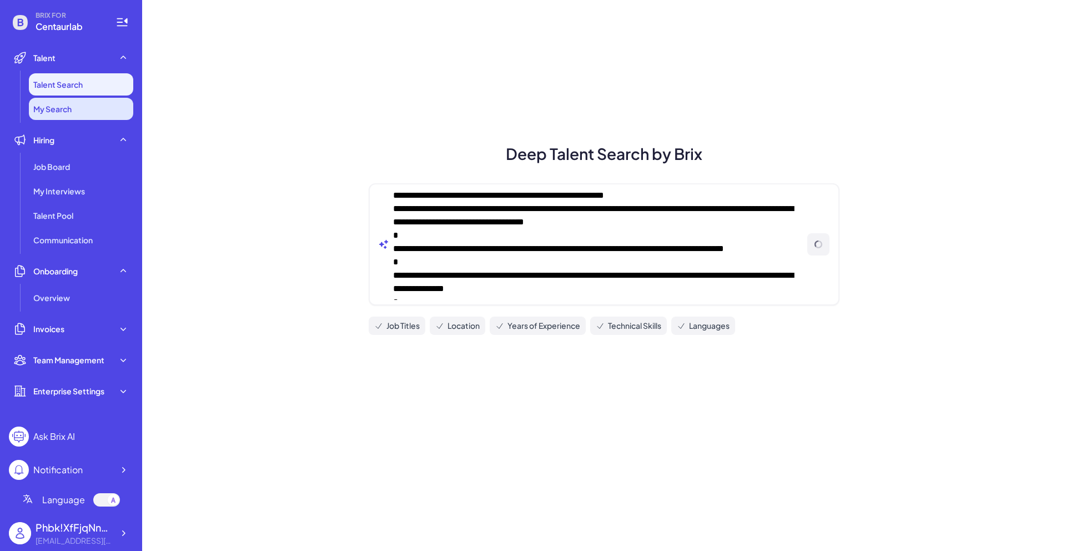
click at [104, 116] on li "My Search" at bounding box center [81, 109] width 104 height 22
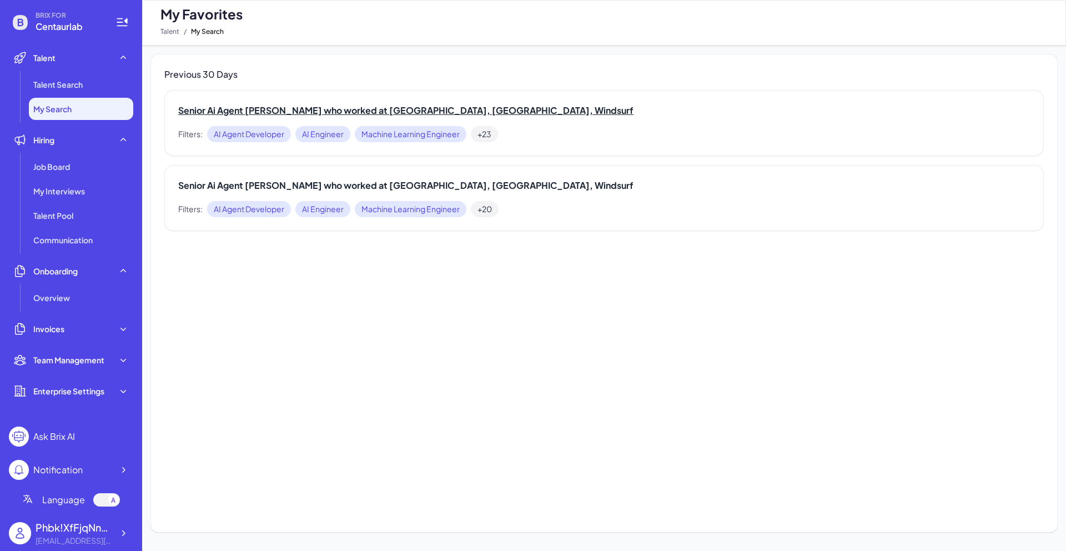
click at [463, 111] on h2 "Senior Ai Agent [PERSON_NAME] who worked at [GEOGRAPHIC_DATA], [GEOGRAPHIC_DATA…" at bounding box center [604, 110] width 852 height 13
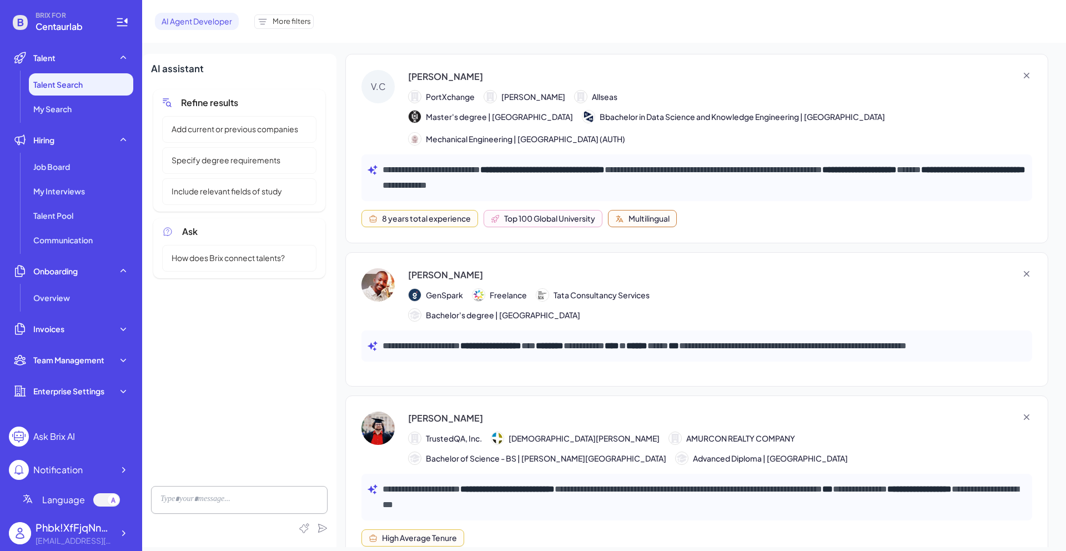
click at [278, 25] on span "More filters" at bounding box center [292, 21] width 38 height 11
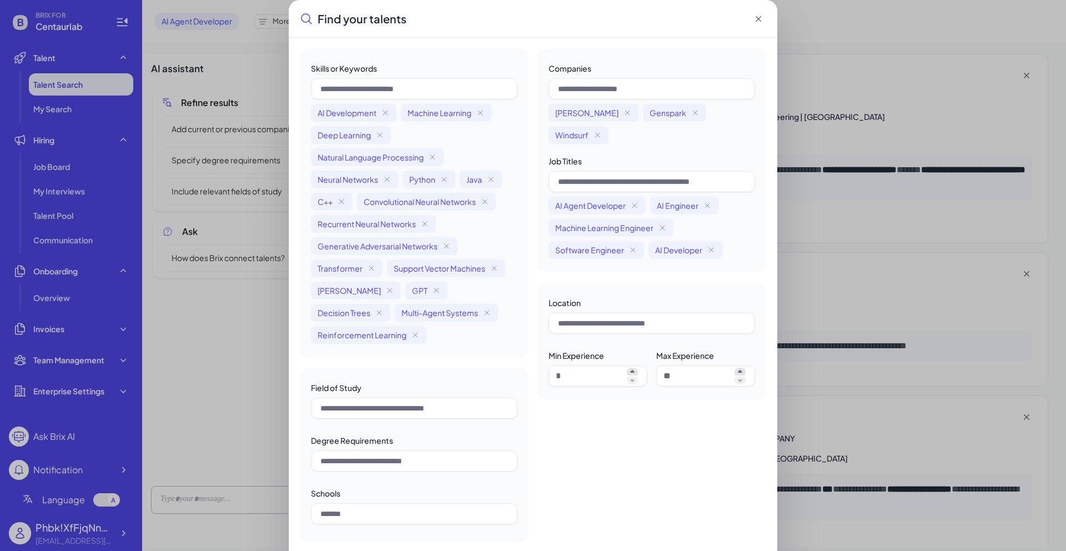
click at [757, 16] on icon at bounding box center [758, 18] width 11 height 11
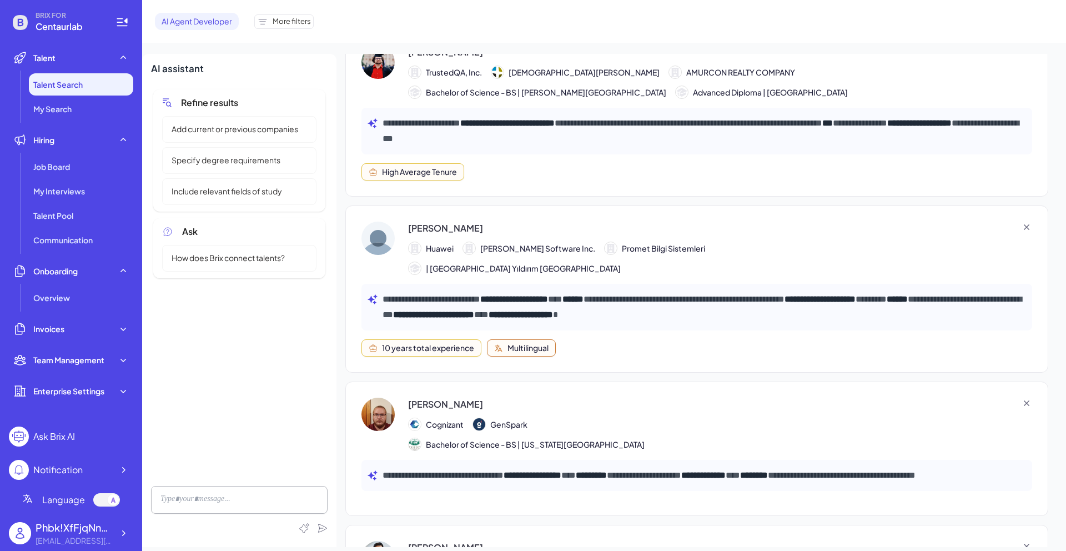
scroll to position [368, 0]
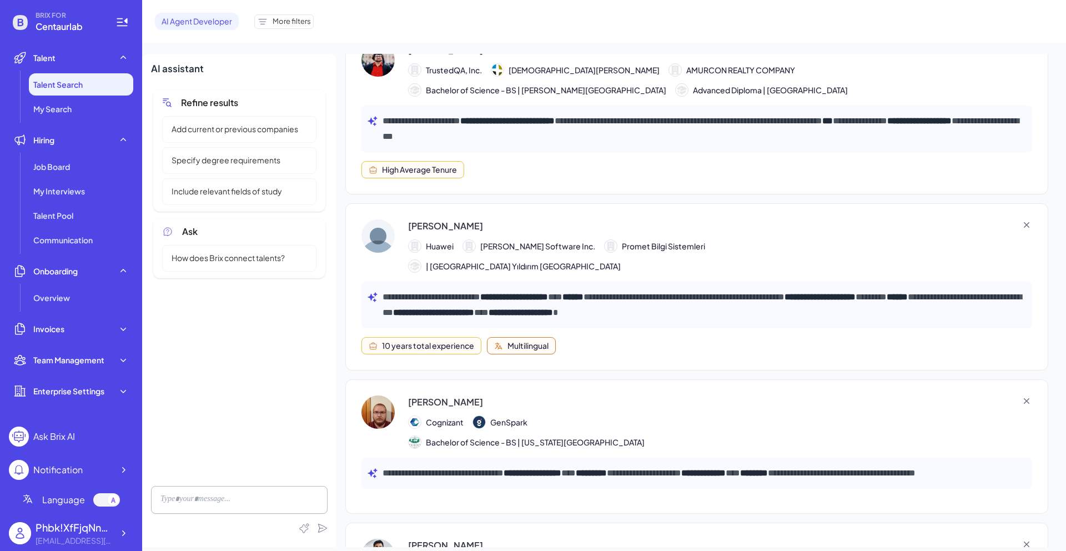
click at [612, 359] on div "**********" at bounding box center [705, 300] width 721 height 493
click at [596, 346] on div "10 years total experience Multilingual" at bounding box center [696, 345] width 671 height 17
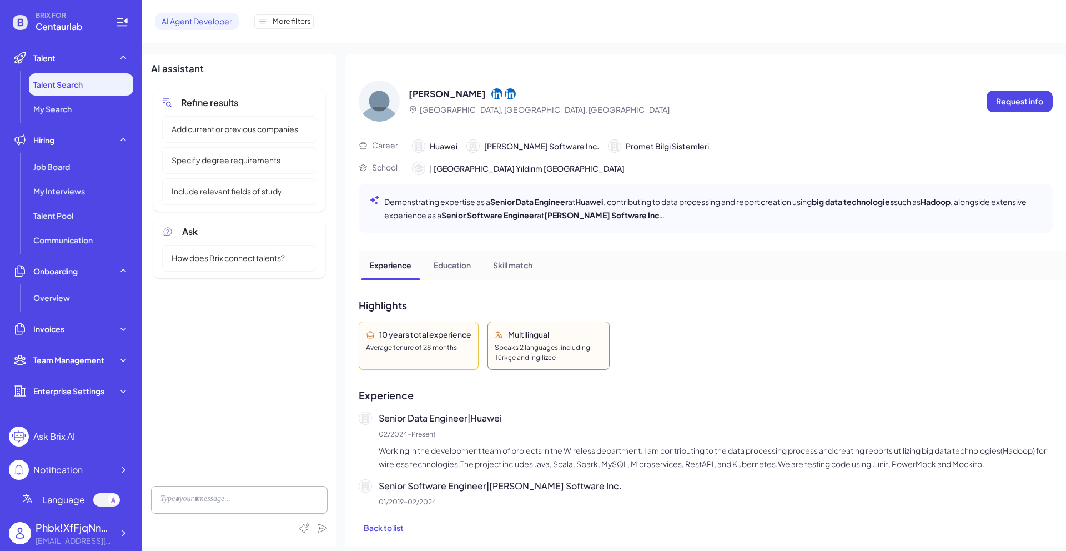
click at [293, 18] on span "More filters" at bounding box center [292, 21] width 38 height 11
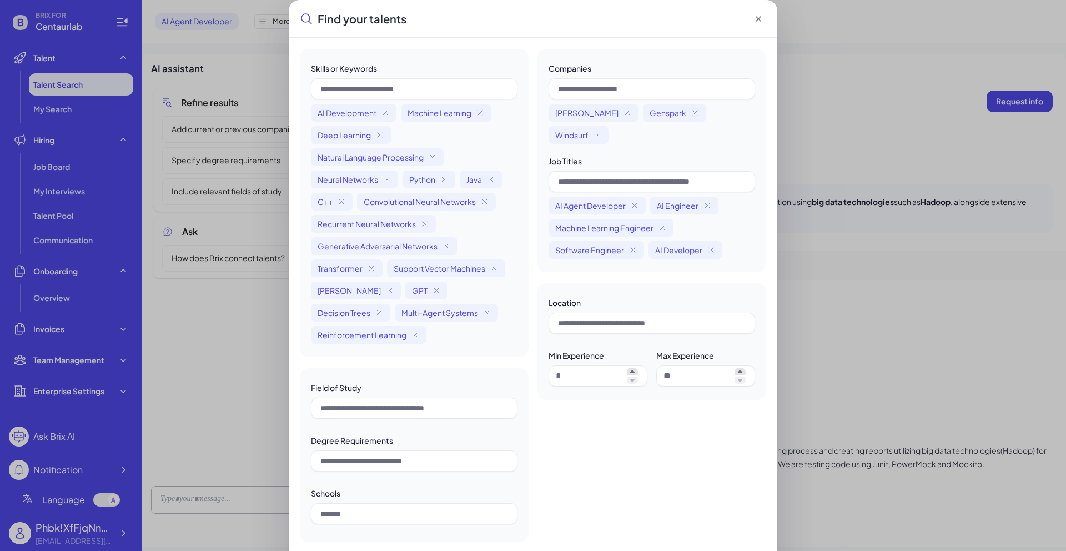
click at [762, 15] on icon at bounding box center [758, 18] width 11 height 11
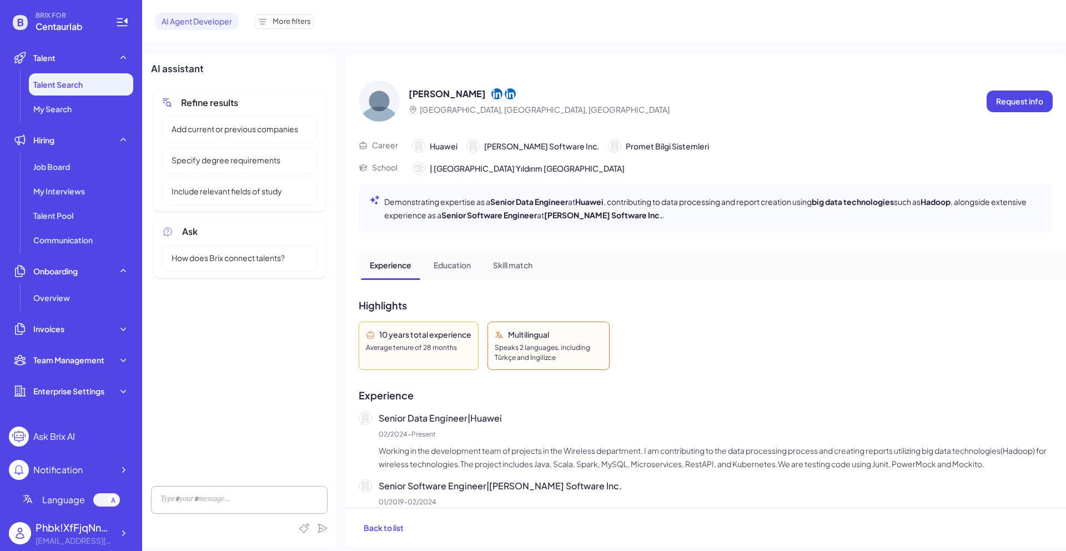
click at [843, 36] on div "AI Agent Developer More filters" at bounding box center [604, 21] width 924 height 43
click at [73, 112] on li "My Search" at bounding box center [81, 109] width 104 height 22
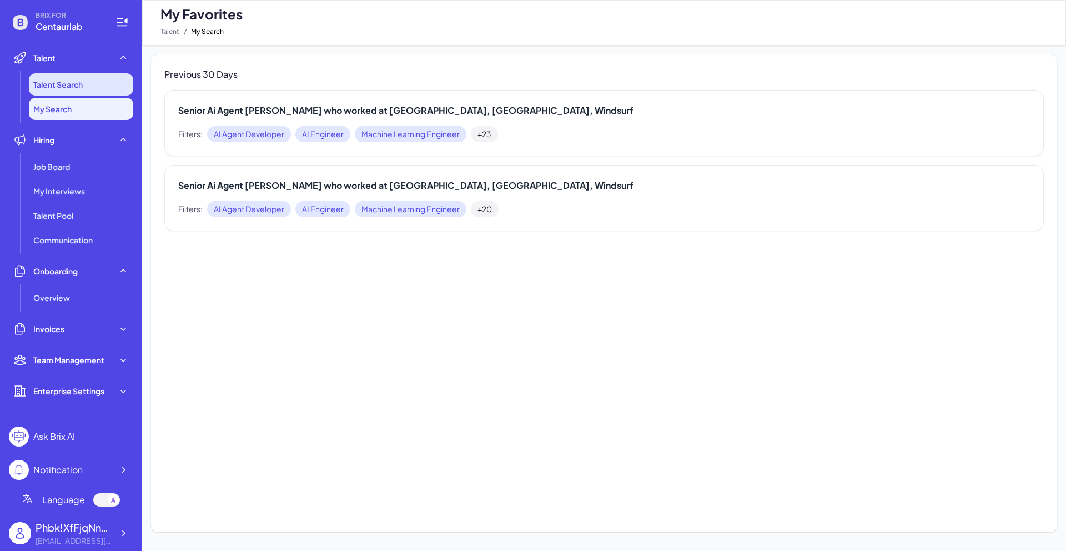
click at [74, 85] on span "Talent Search" at bounding box center [57, 84] width 49 height 11
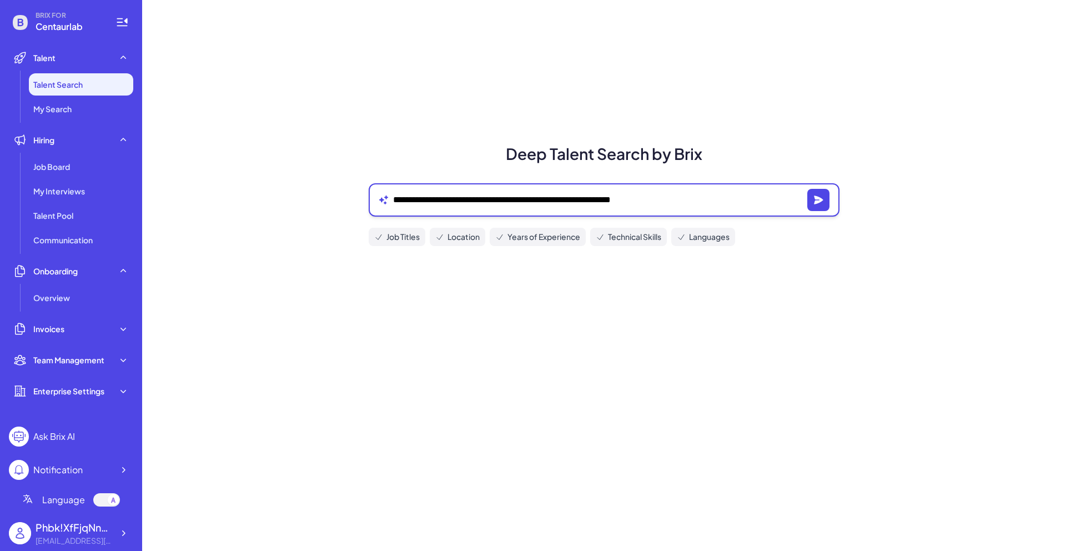
click at [704, 199] on textarea "**********" at bounding box center [598, 199] width 410 height 13
click at [817, 198] on icon "button" at bounding box center [818, 199] width 9 height 8
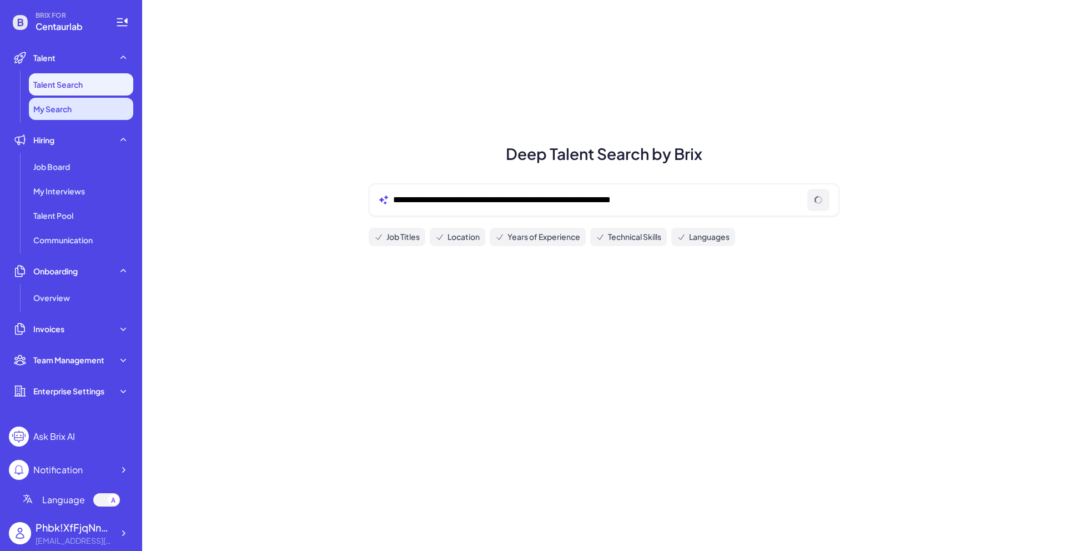
click at [69, 108] on span "My Search" at bounding box center [52, 108] width 38 height 11
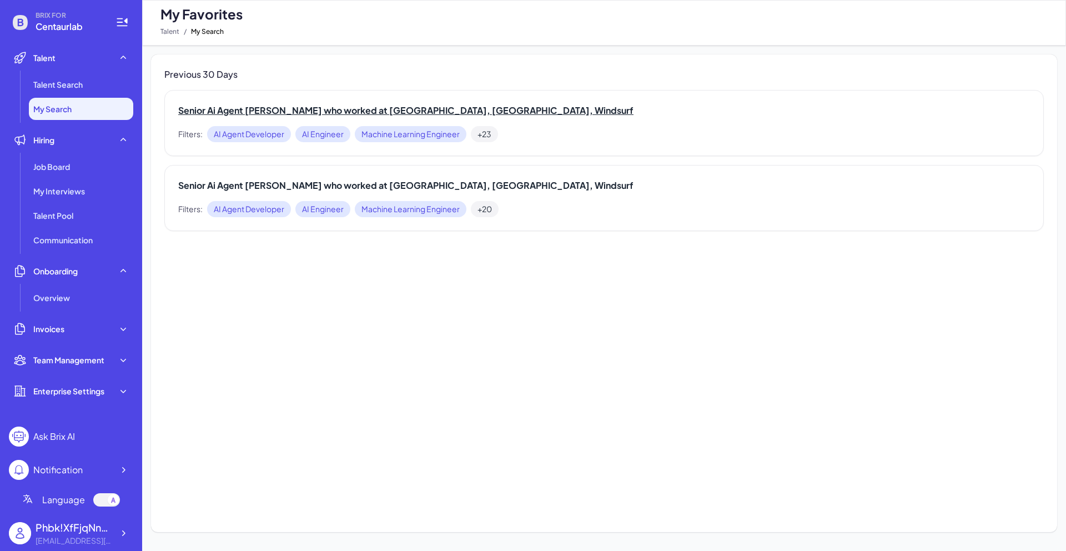
click at [448, 110] on h2 "Senior Ai Agent [PERSON_NAME] who worked at [GEOGRAPHIC_DATA], [GEOGRAPHIC_DATA…" at bounding box center [604, 110] width 852 height 13
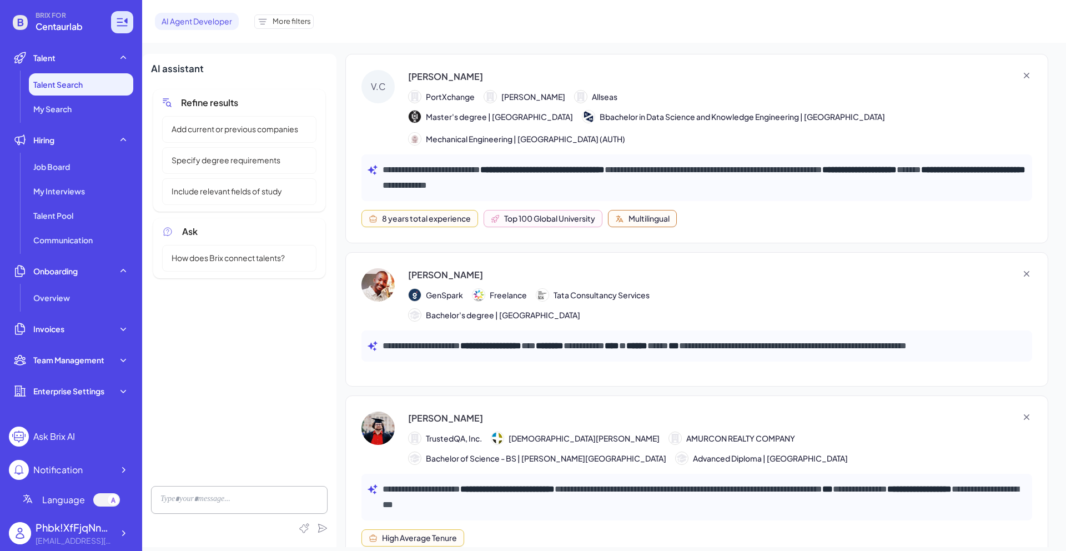
click at [125, 26] on icon at bounding box center [122, 22] width 11 height 8
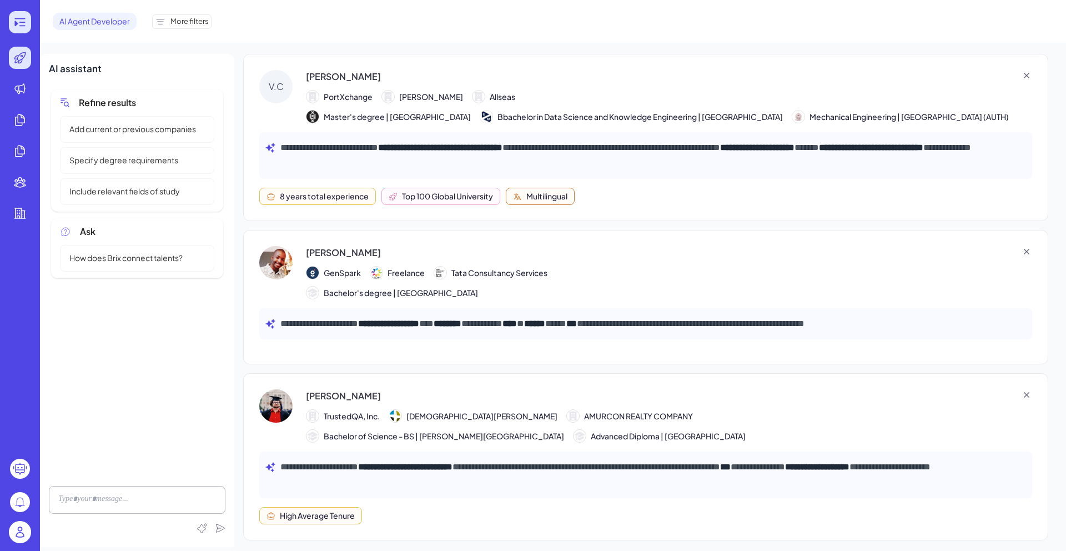
click at [25, 23] on icon at bounding box center [19, 22] width 13 height 13
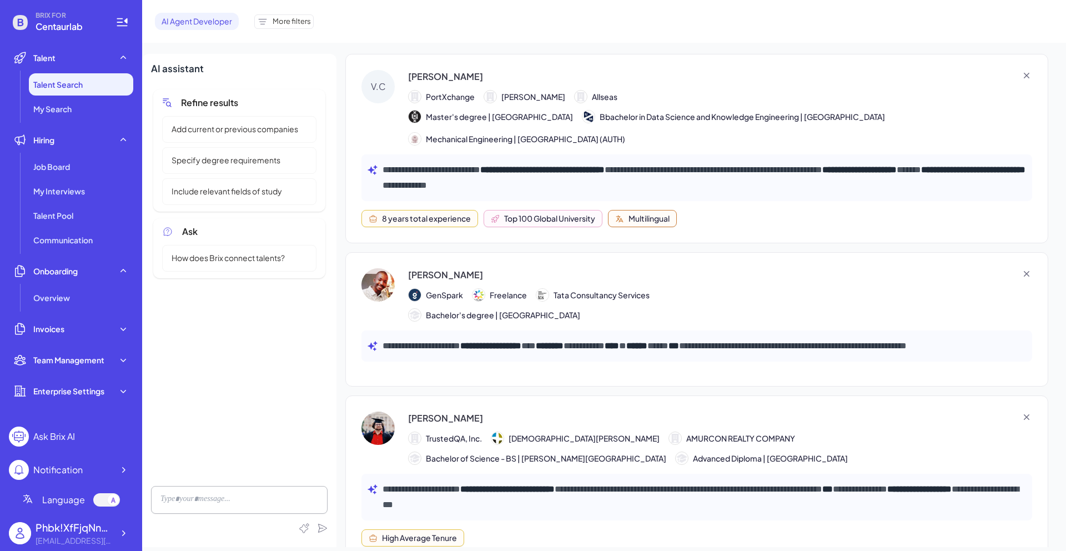
click at [432, 77] on div "[PERSON_NAME]" at bounding box center [445, 76] width 75 height 13
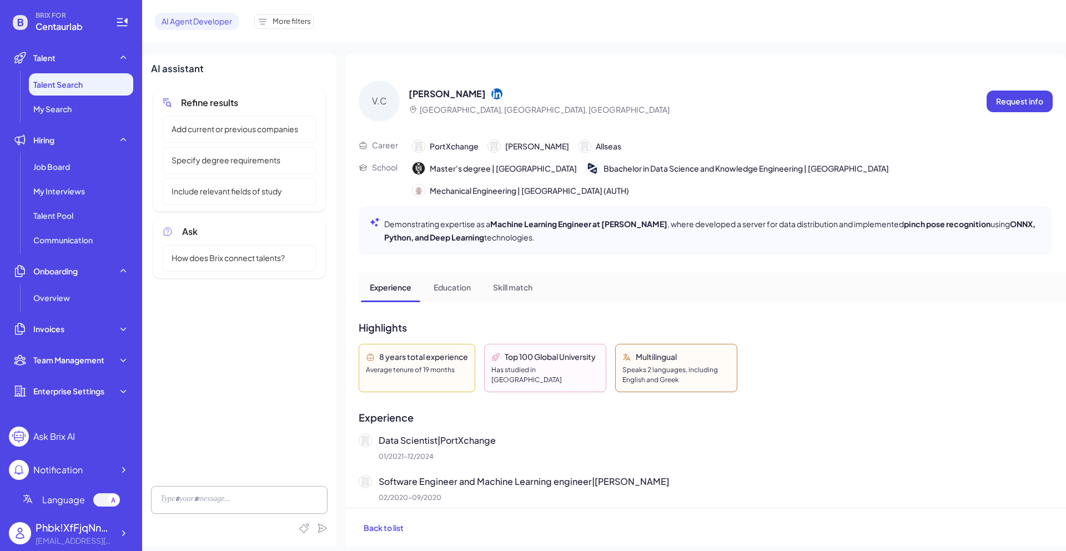
click at [502, 92] on icon at bounding box center [496, 93] width 11 height 11
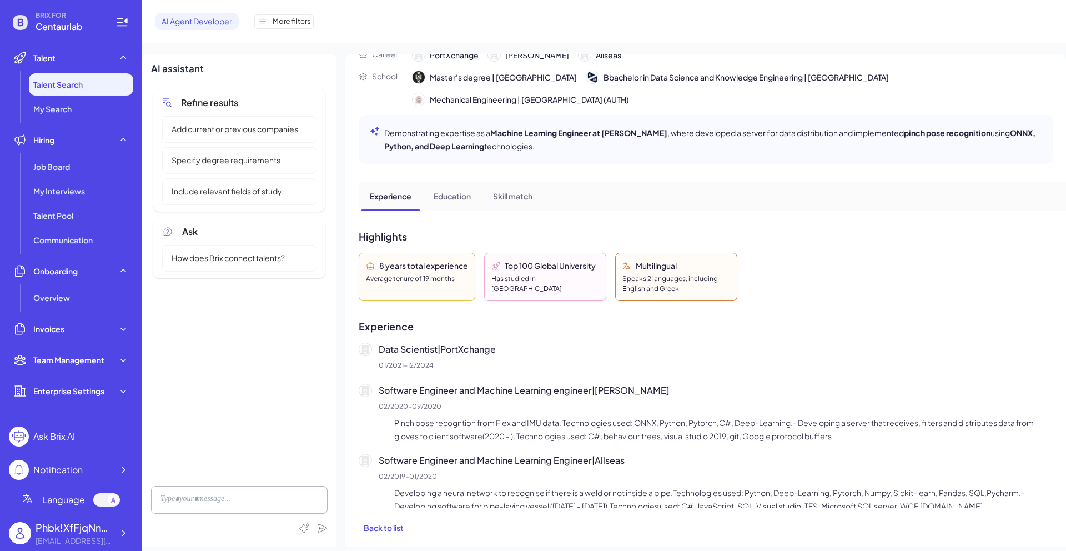
scroll to position [80, 0]
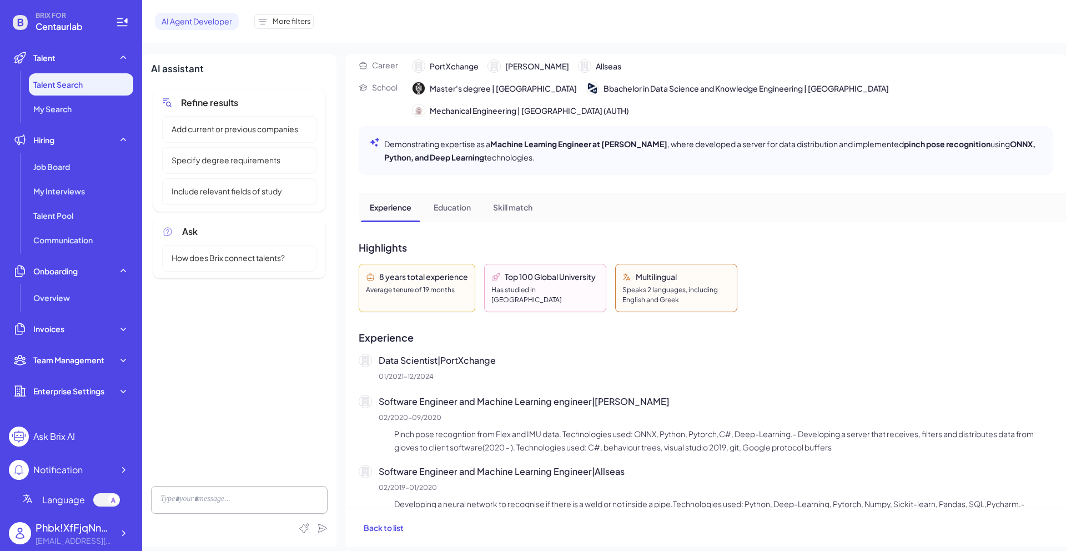
click at [462, 209] on p "Education" at bounding box center [452, 208] width 37 height 12
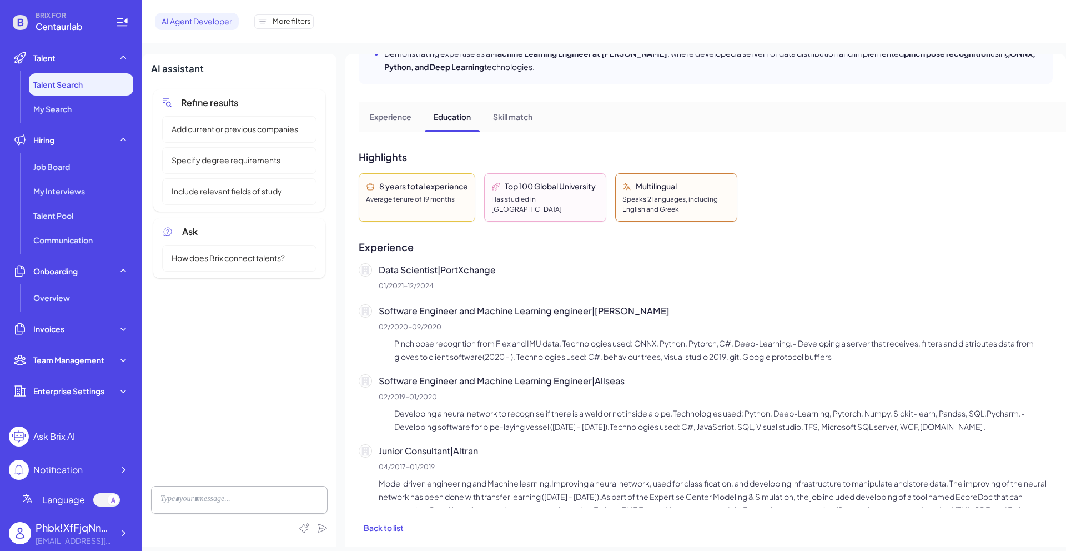
click at [525, 124] on div "Skill match" at bounding box center [512, 116] width 57 height 28
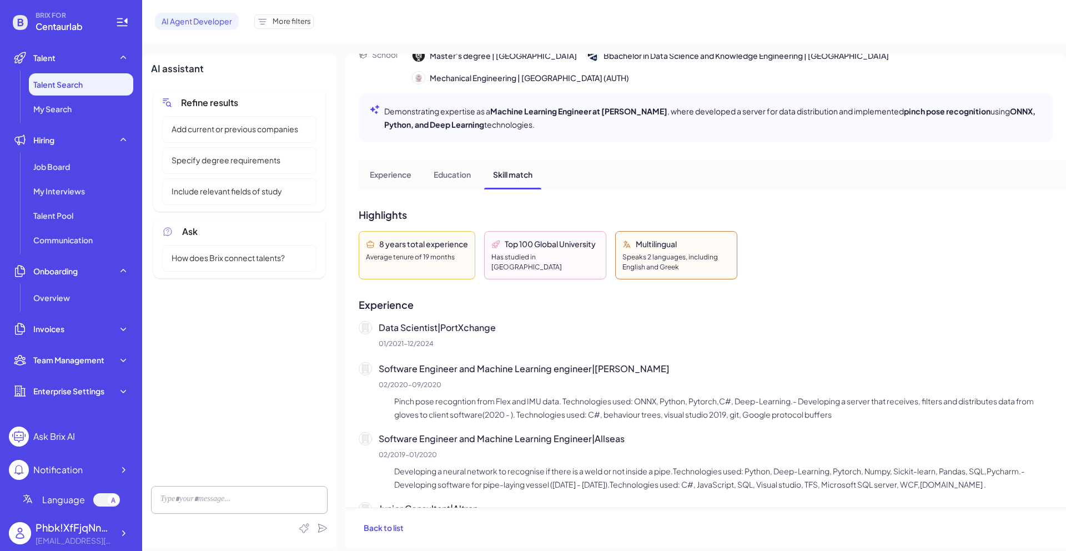
scroll to position [0, 0]
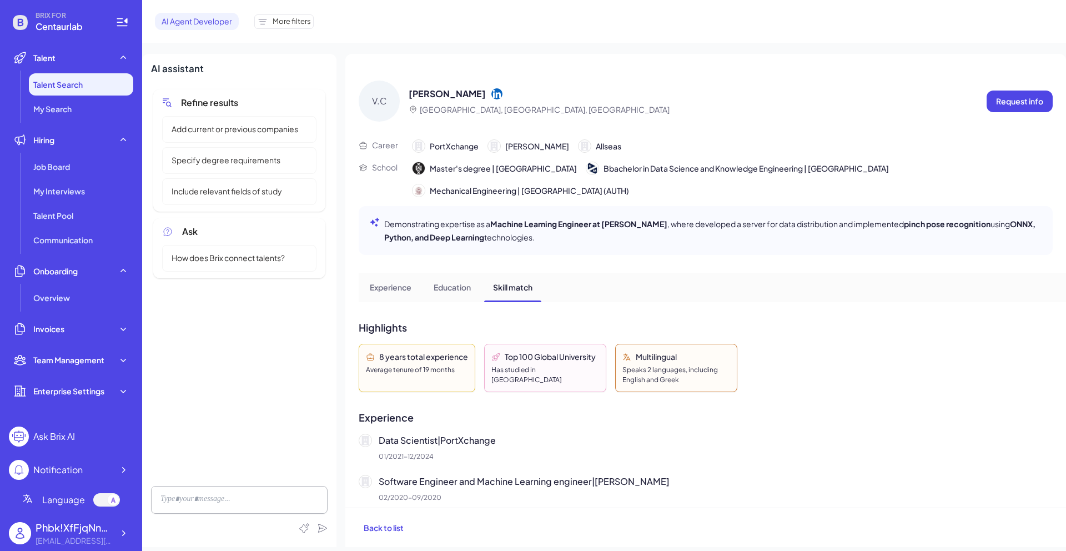
click at [396, 285] on p "Experience" at bounding box center [391, 287] width 42 height 12
click at [452, 286] on p "Education" at bounding box center [452, 287] width 37 height 12
click at [1011, 103] on p "Request info" at bounding box center [1019, 101] width 47 height 12
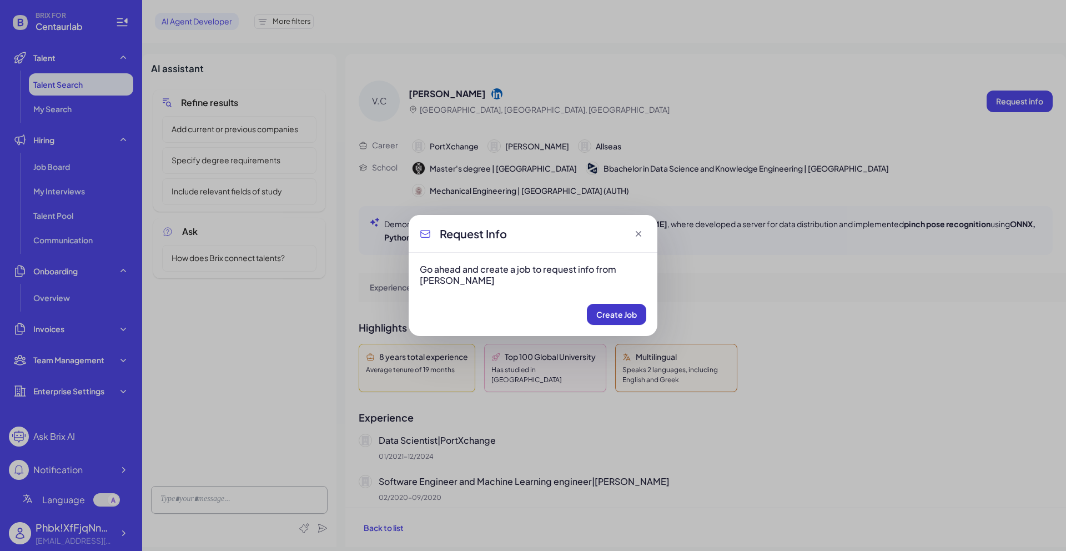
click at [609, 321] on button "Create Job" at bounding box center [616, 314] width 59 height 21
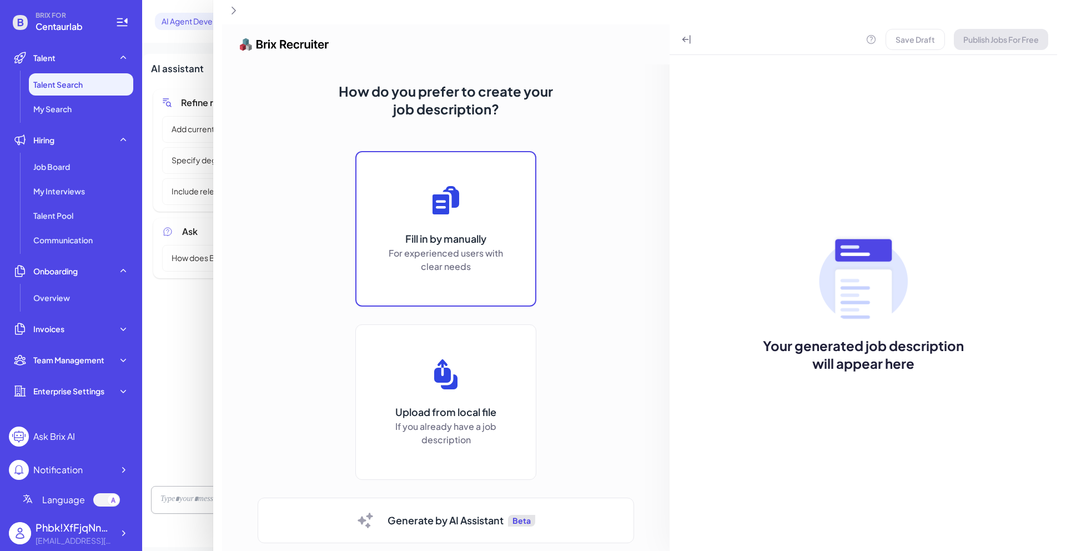
click at [493, 246] on p "For experienced users with clear needs" at bounding box center [446, 259] width 122 height 27
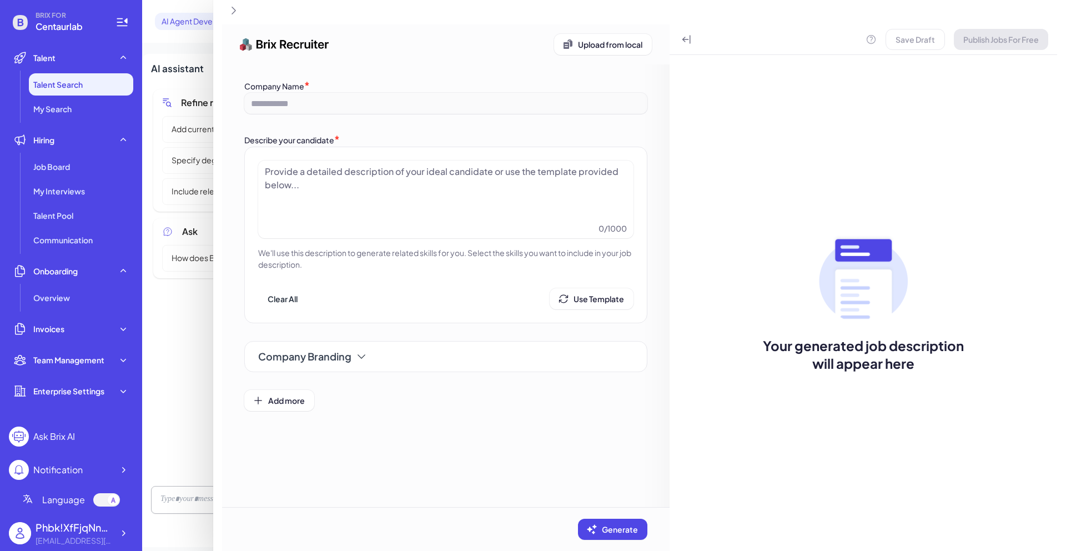
click at [485, 195] on div at bounding box center [446, 193] width 362 height 56
click at [300, 185] on div at bounding box center [446, 193] width 362 height 56
click at [303, 183] on div at bounding box center [446, 193] width 362 height 56
